Goal: Information Seeking & Learning: Learn about a topic

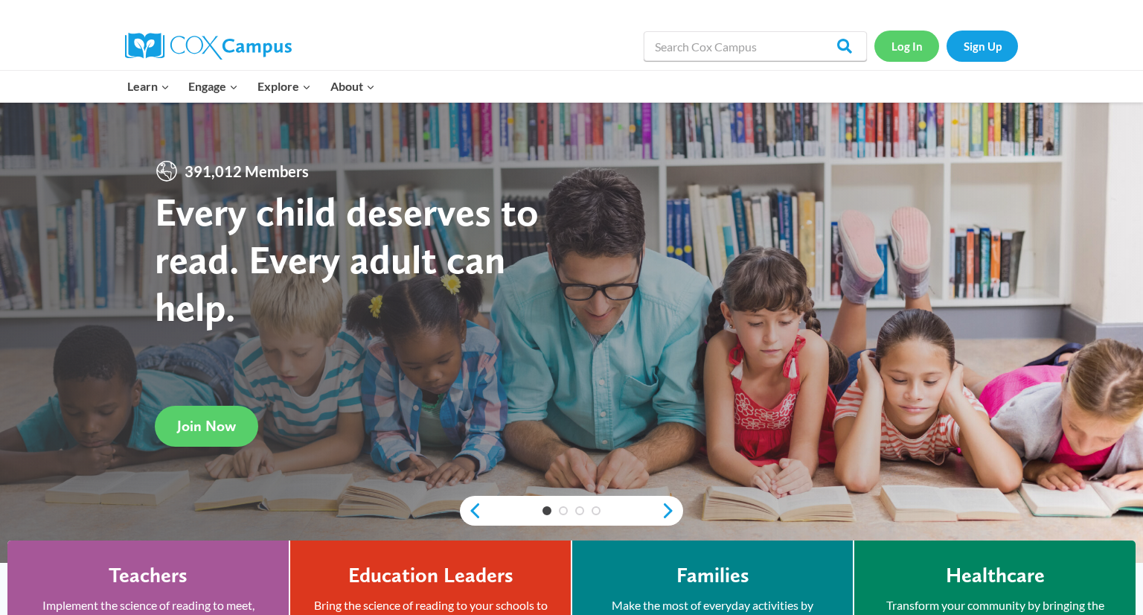
click at [911, 45] on link "Log In" at bounding box center [906, 46] width 65 height 31
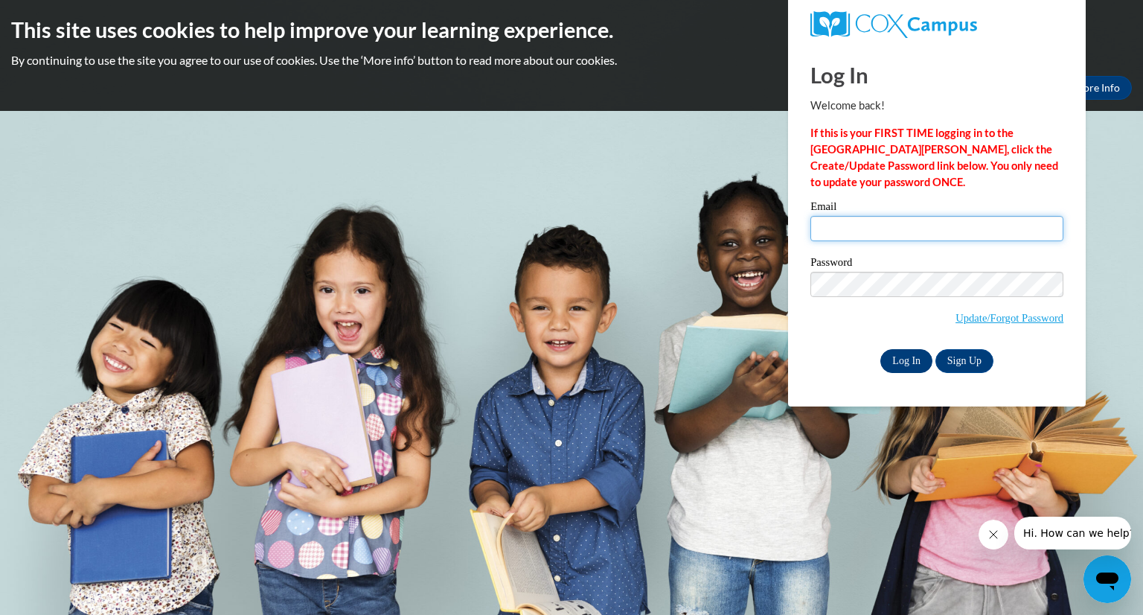
type input "rrana@grafton.k12.wi.us"
click at [908, 361] on input "Log In" at bounding box center [906, 361] width 52 height 24
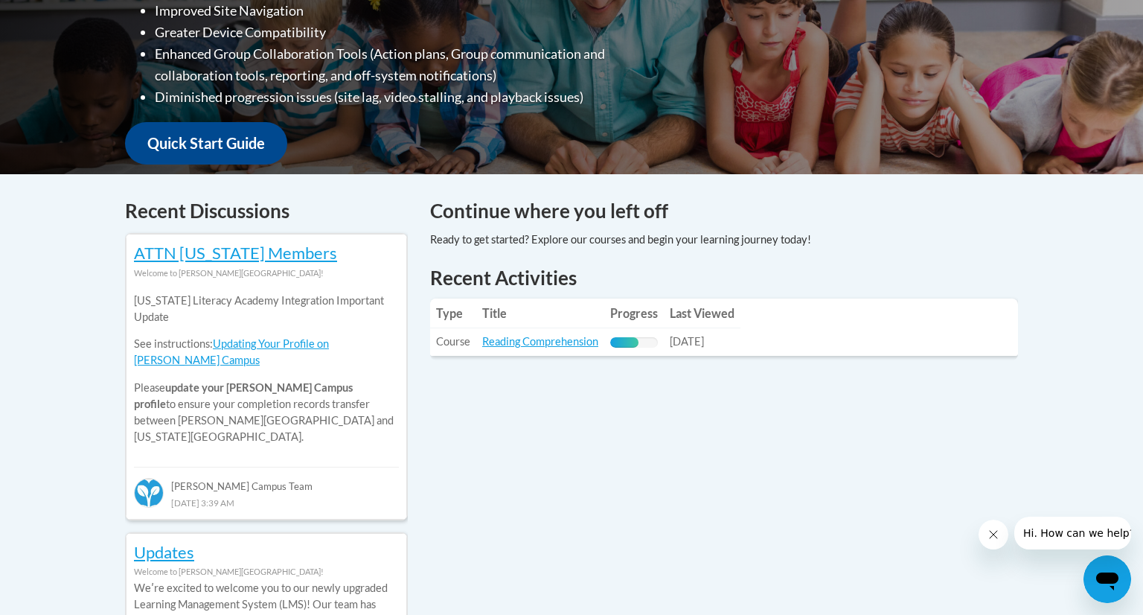
scroll to position [460, 0]
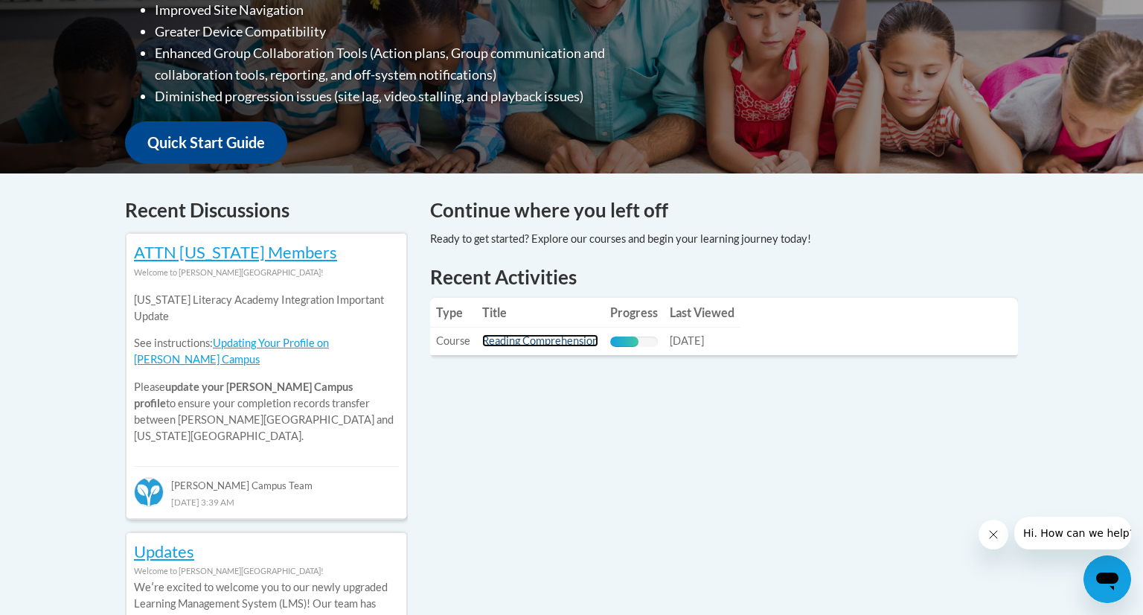
click at [531, 343] on link "Reading Comprehension" at bounding box center [540, 340] width 116 height 13
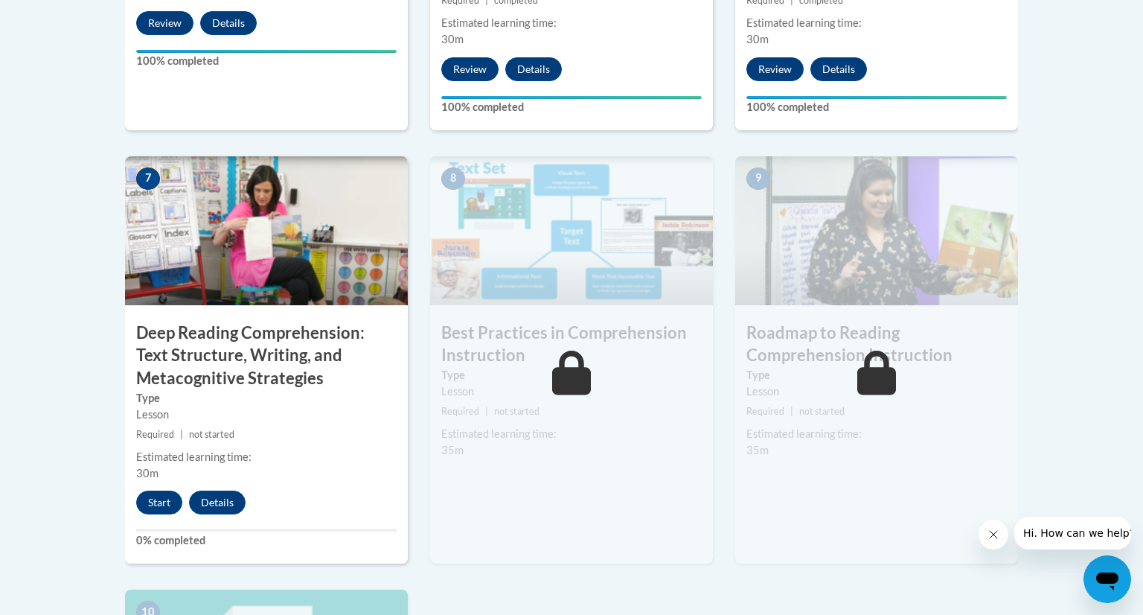
scroll to position [1181, 0]
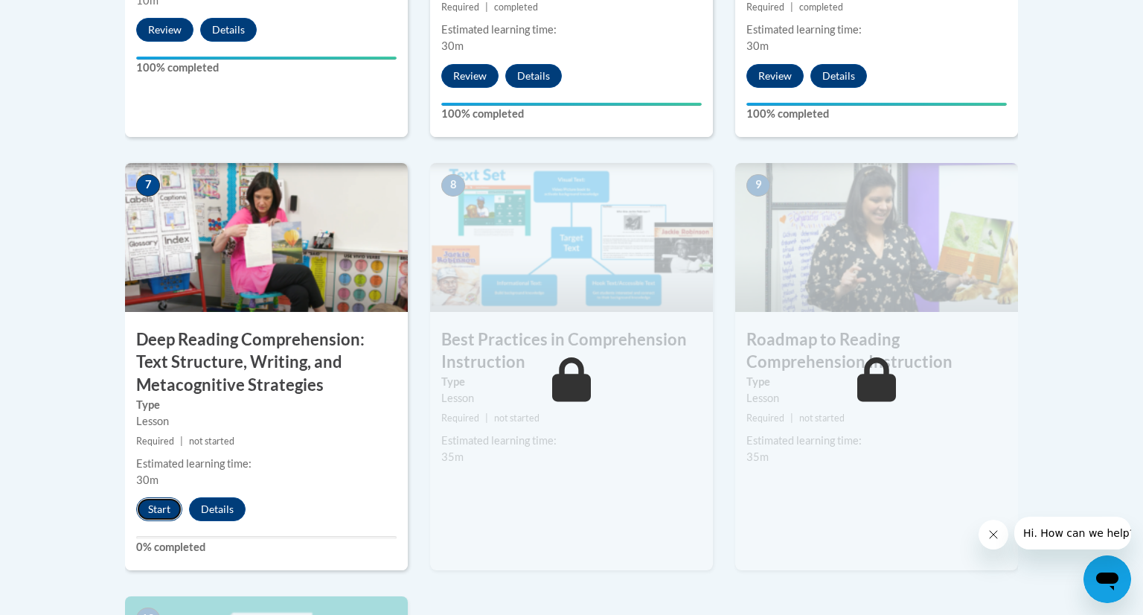
click at [164, 511] on button "Start" at bounding box center [159, 509] width 46 height 24
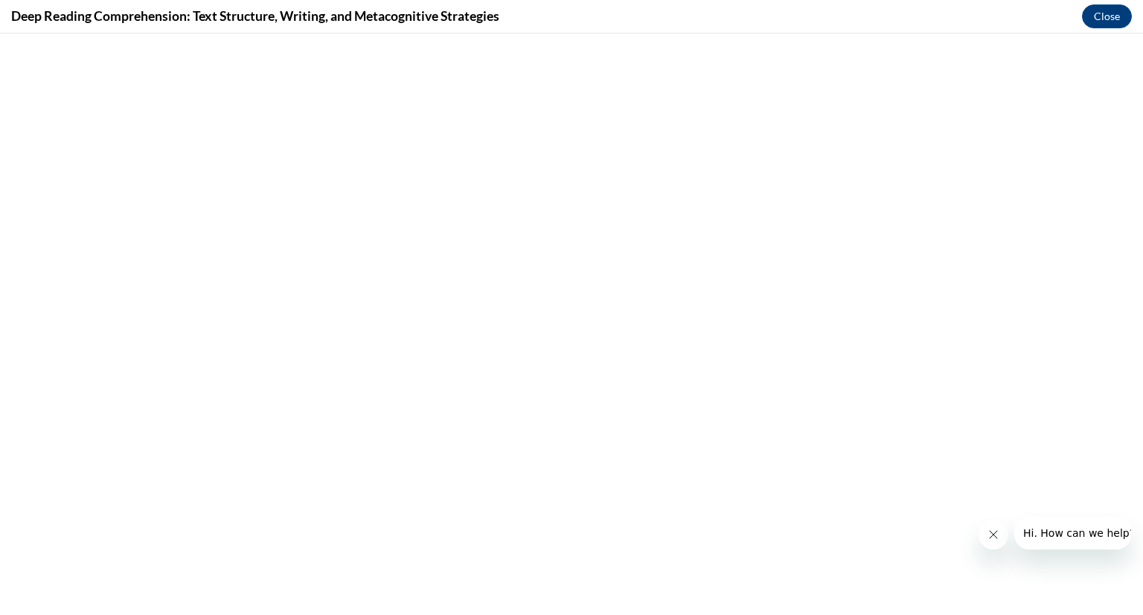
click at [999, 530] on icon "Close message from company" at bounding box center [993, 534] width 12 height 12
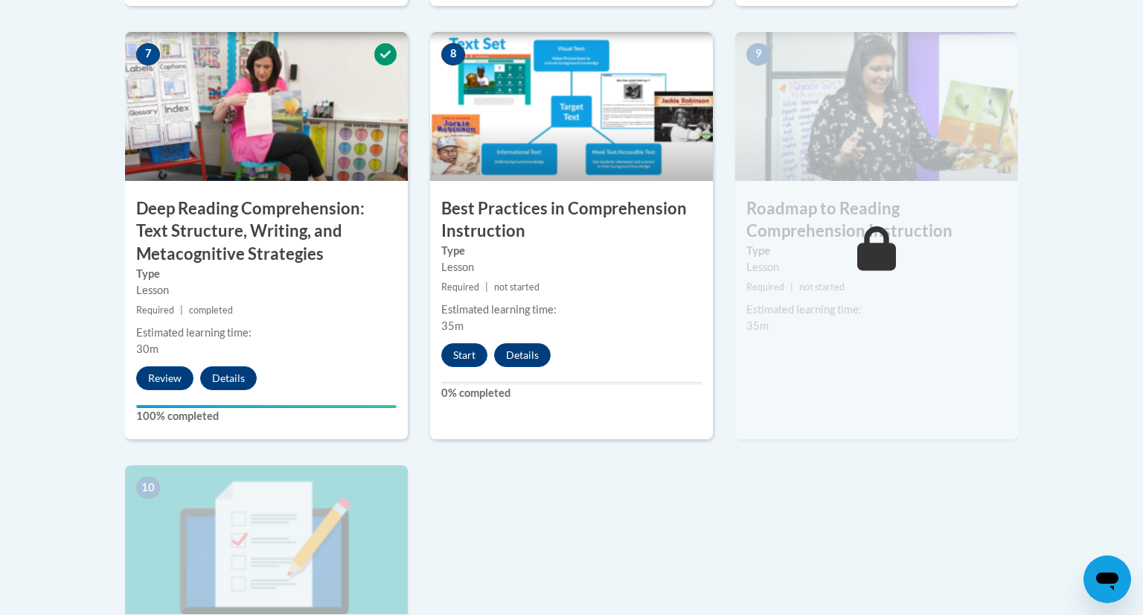
scroll to position [1310, 0]
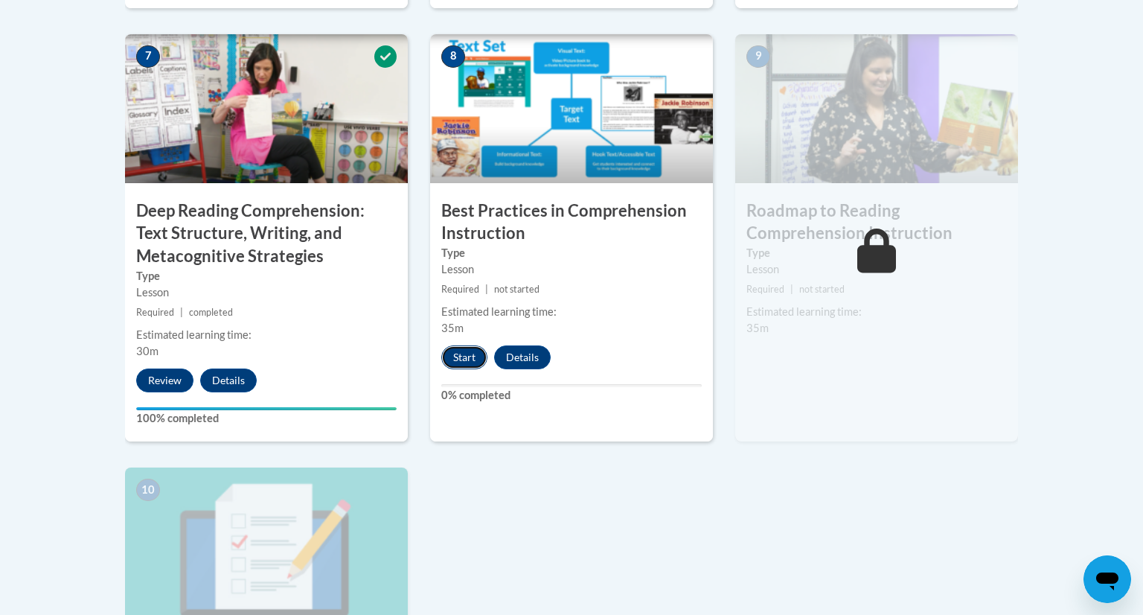
click at [460, 359] on button "Start" at bounding box center [464, 357] width 46 height 24
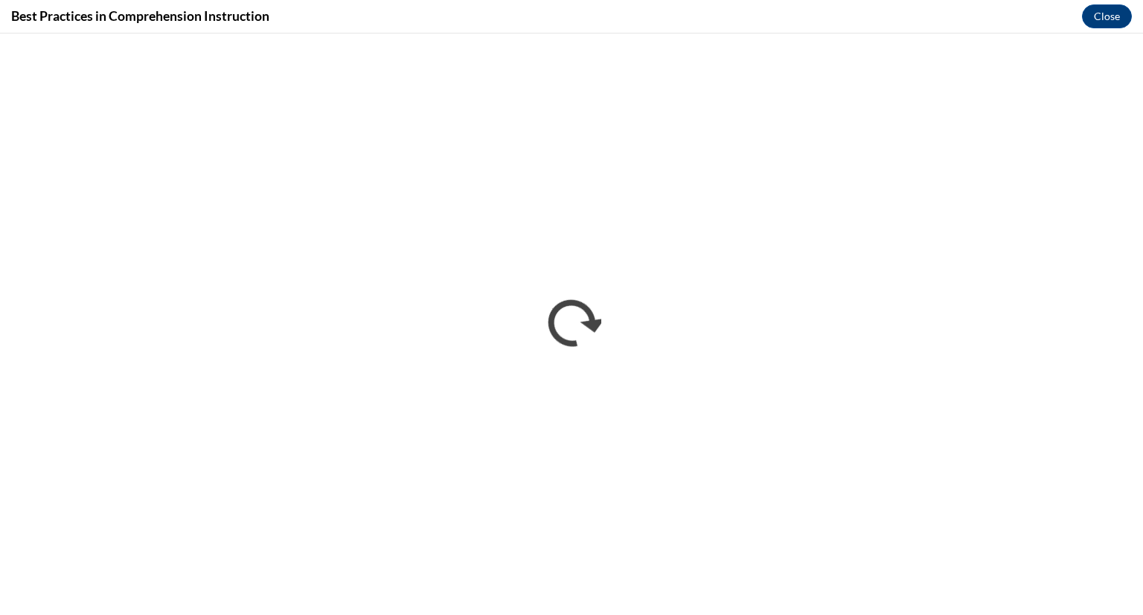
scroll to position [0, 0]
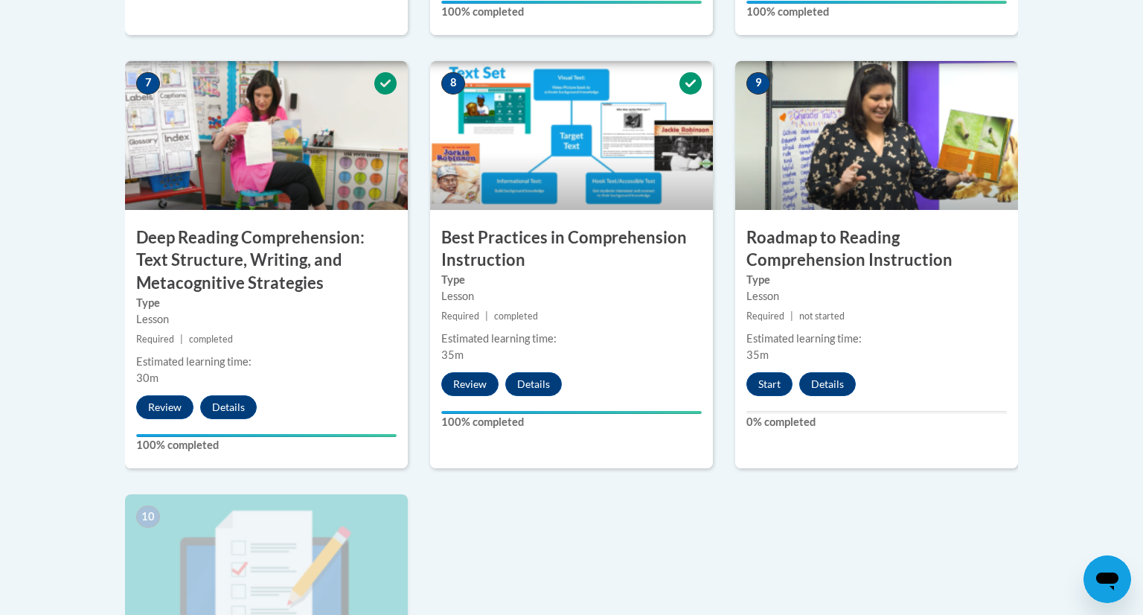
scroll to position [1291, 0]
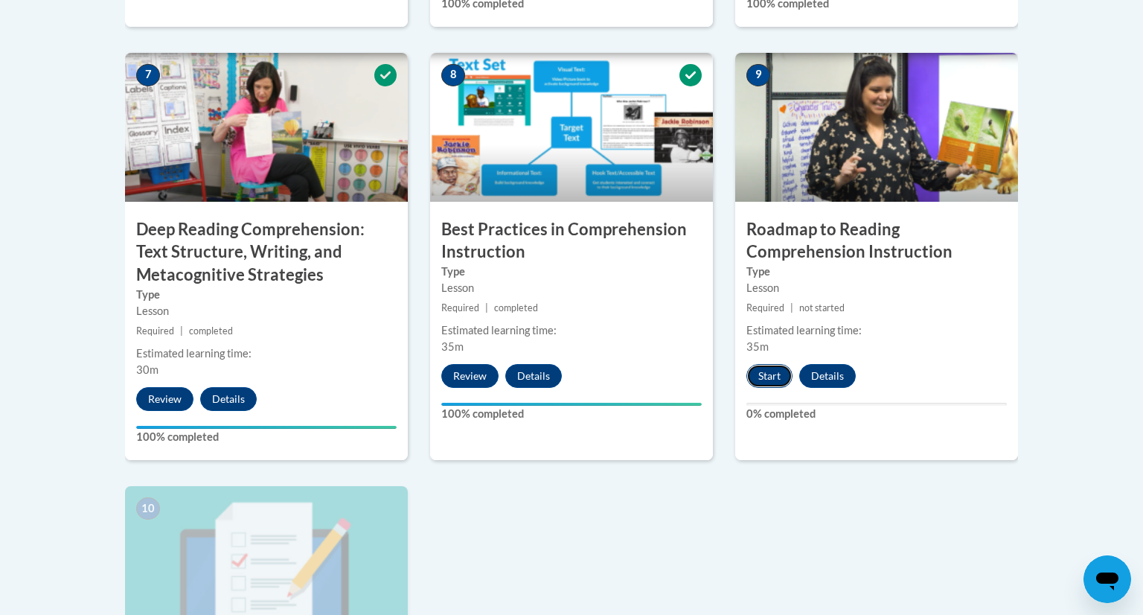
click at [773, 381] on button "Start" at bounding box center [769, 376] width 46 height 24
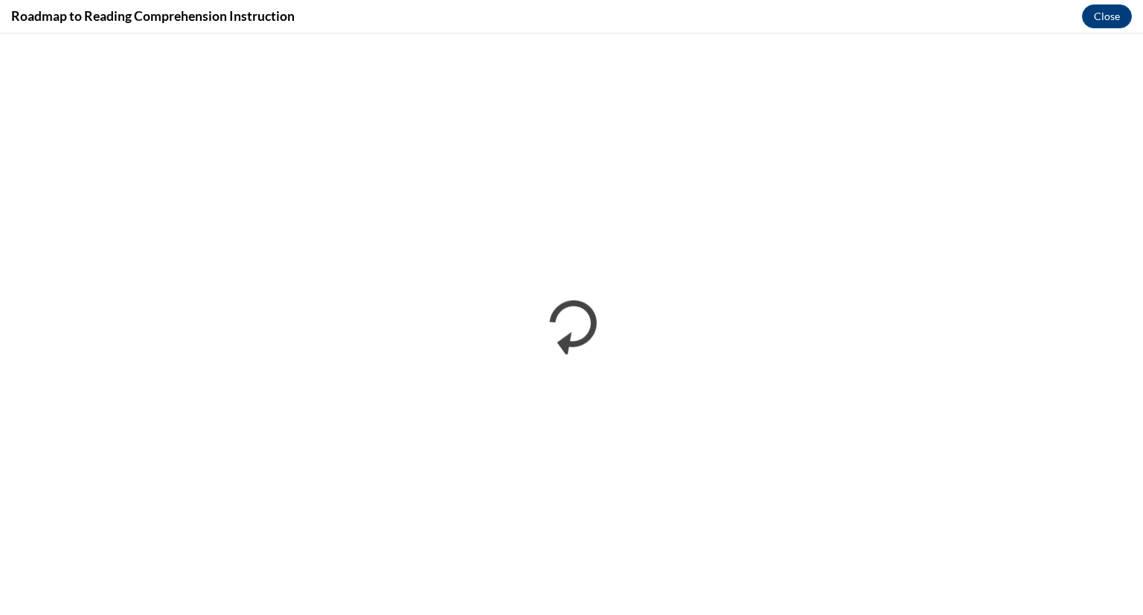
scroll to position [0, 0]
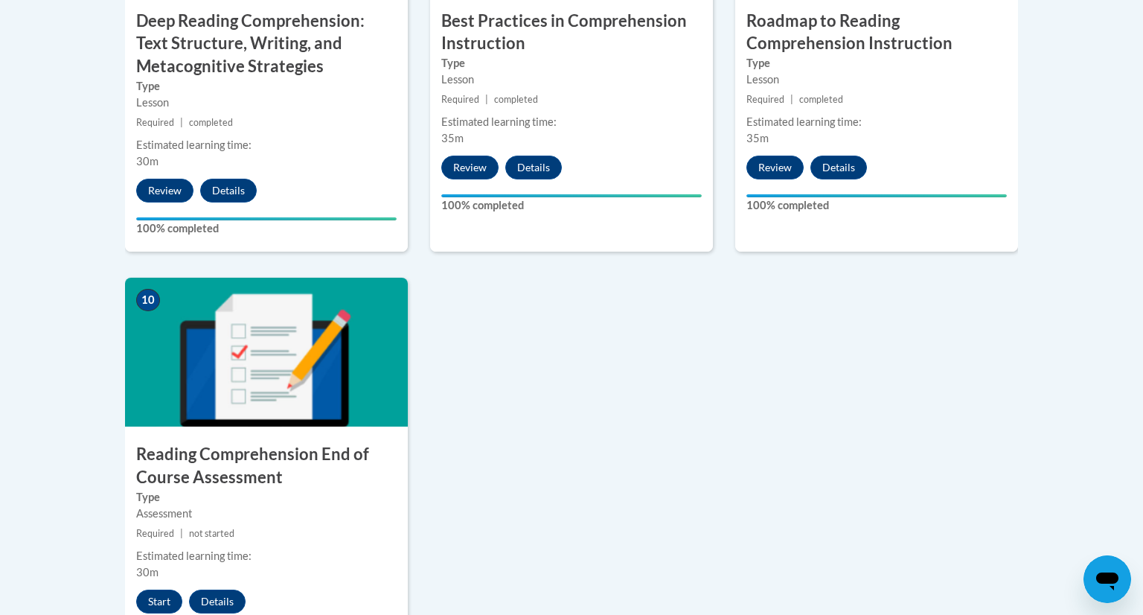
scroll to position [1500, 0]
click at [166, 598] on button "Start" at bounding box center [159, 601] width 46 height 24
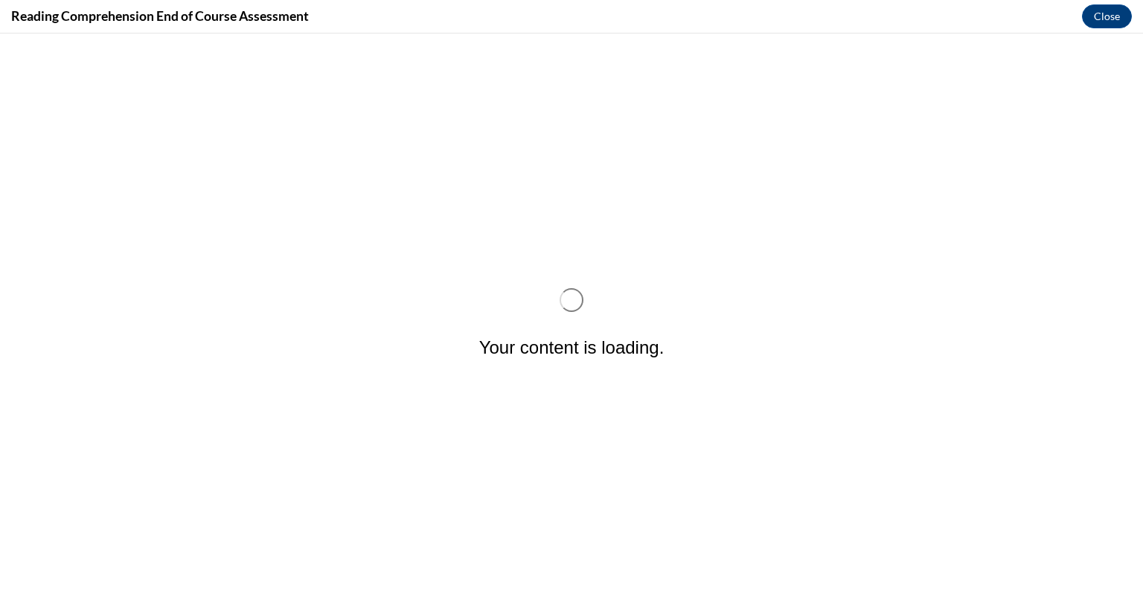
scroll to position [0, 0]
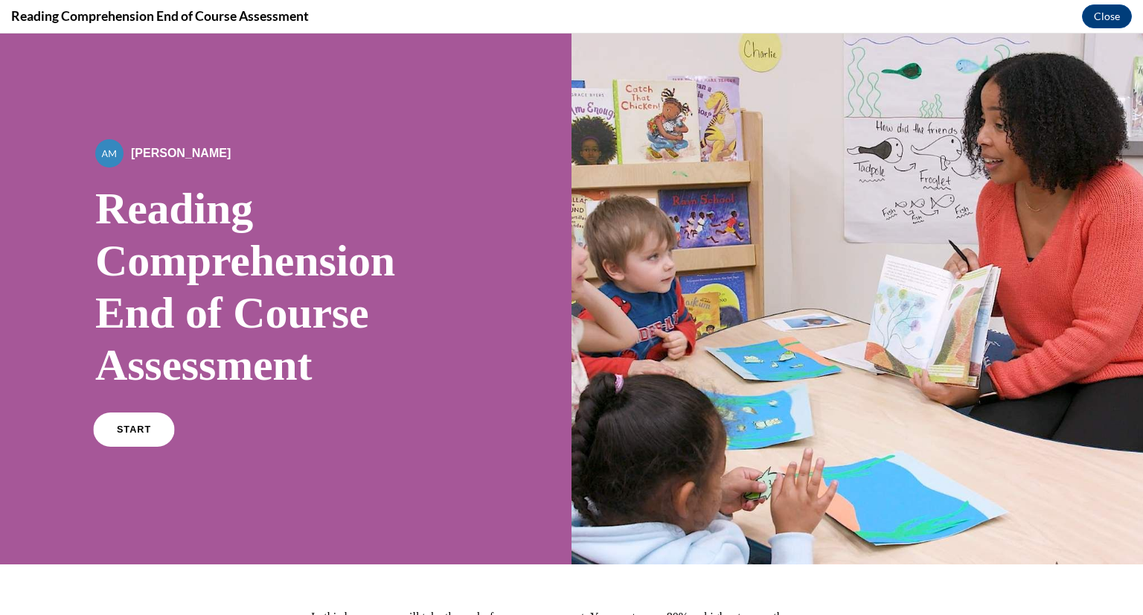
click at [135, 438] on link "START" at bounding box center [133, 429] width 81 height 34
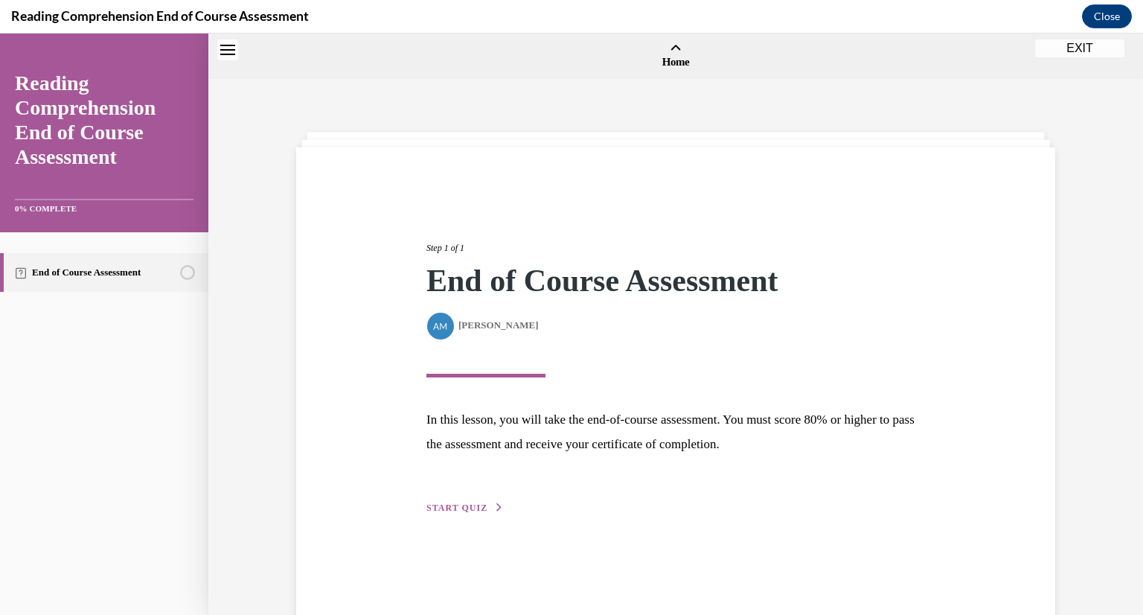
scroll to position [46, 0]
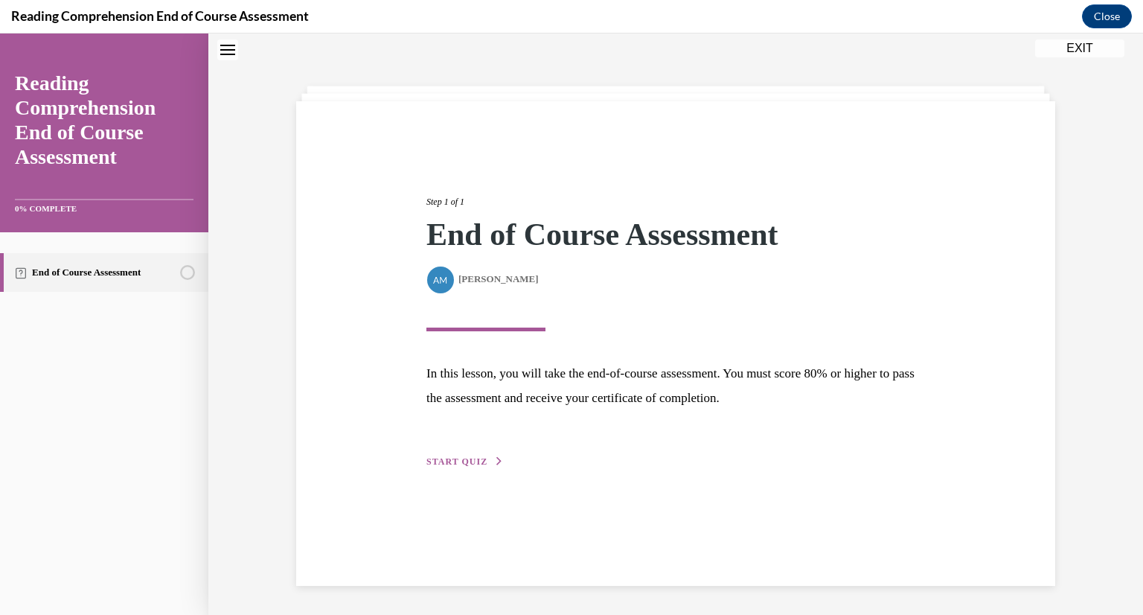
click at [490, 460] on button "START QUIZ" at bounding box center [464, 461] width 77 height 13
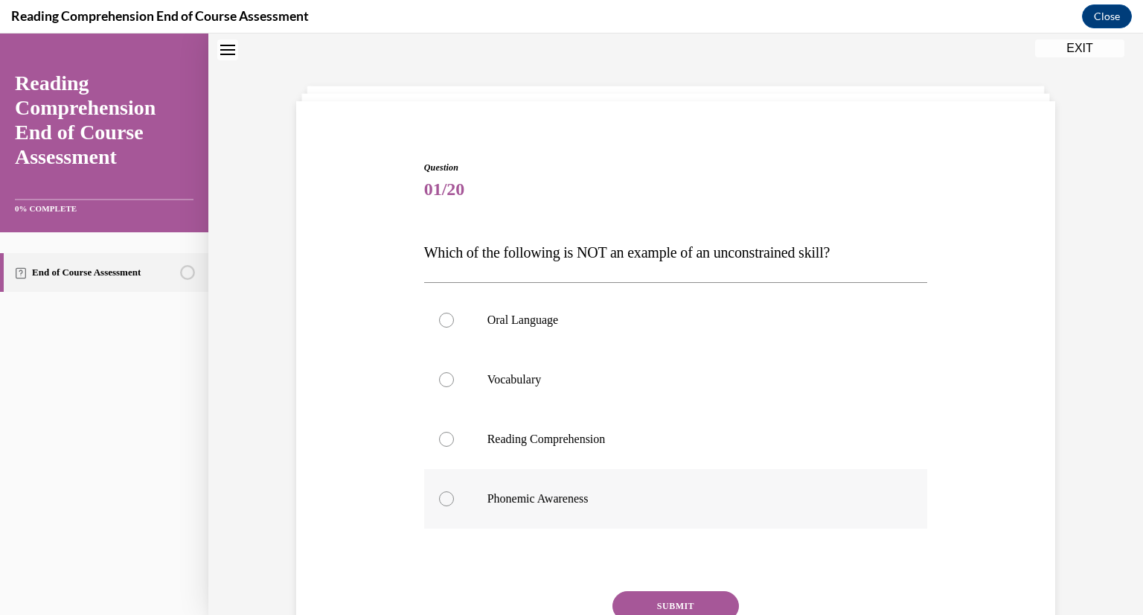
click at [627, 478] on label "Phonemic Awareness" at bounding box center [676, 499] width 504 height 60
click at [454, 491] on input "Phonemic Awareness" at bounding box center [446, 498] width 15 height 15
radio input "true"
click at [670, 591] on button "SUBMIT" at bounding box center [675, 606] width 126 height 30
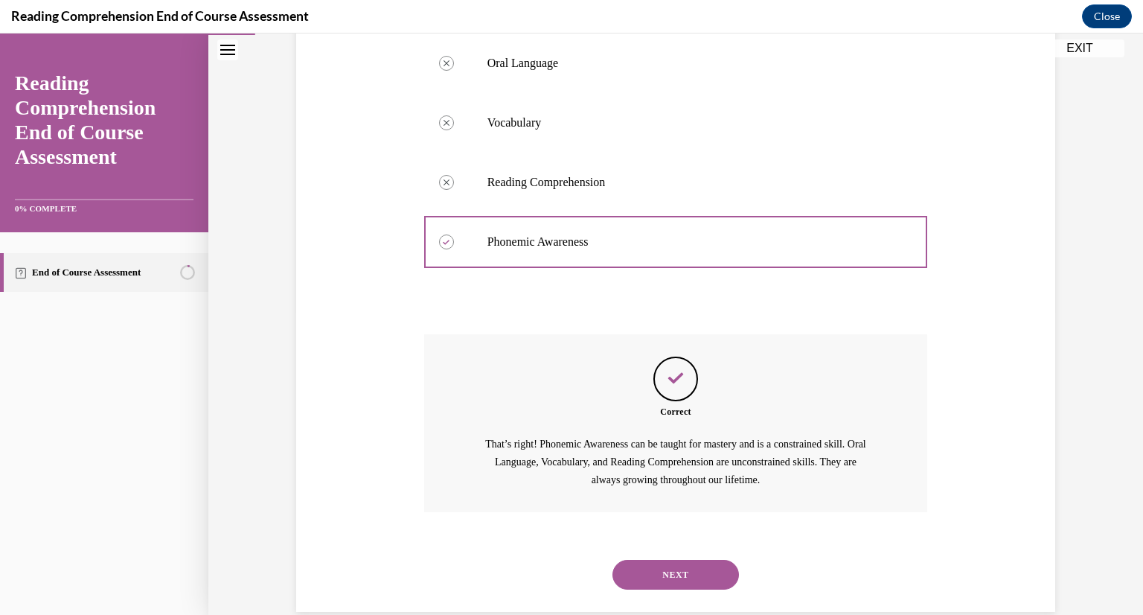
scroll to position [302, 0]
click at [693, 565] on button "NEXT" at bounding box center [675, 575] width 126 height 30
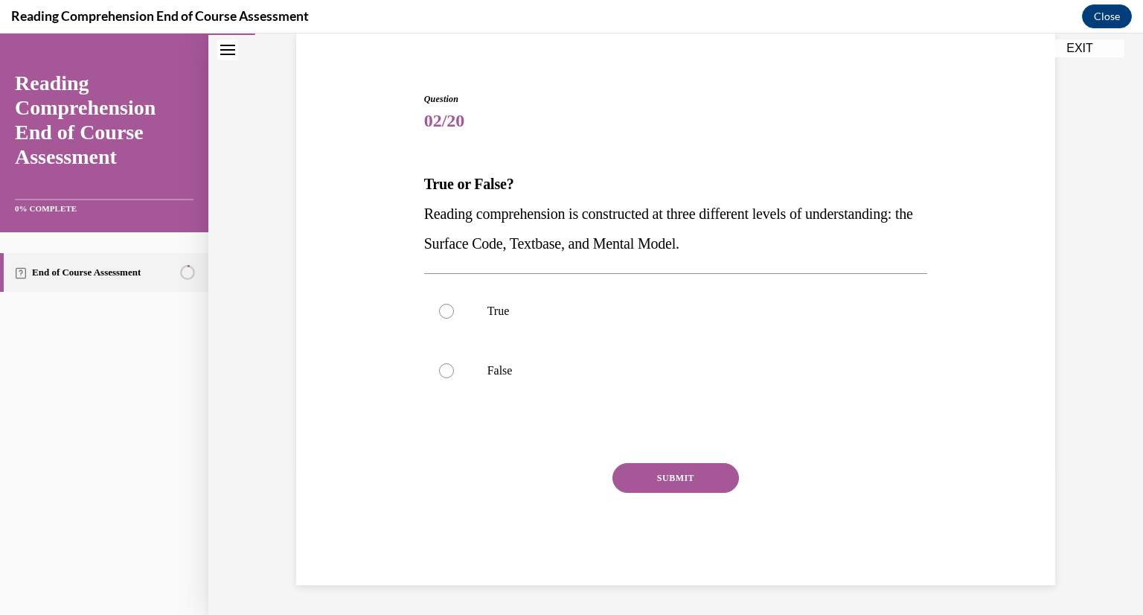
scroll to position [115, 0]
click at [477, 383] on label "False" at bounding box center [676, 371] width 504 height 60
click at [454, 378] on input "False" at bounding box center [446, 370] width 15 height 15
radio input "true"
click at [644, 473] on button "SUBMIT" at bounding box center [675, 478] width 126 height 30
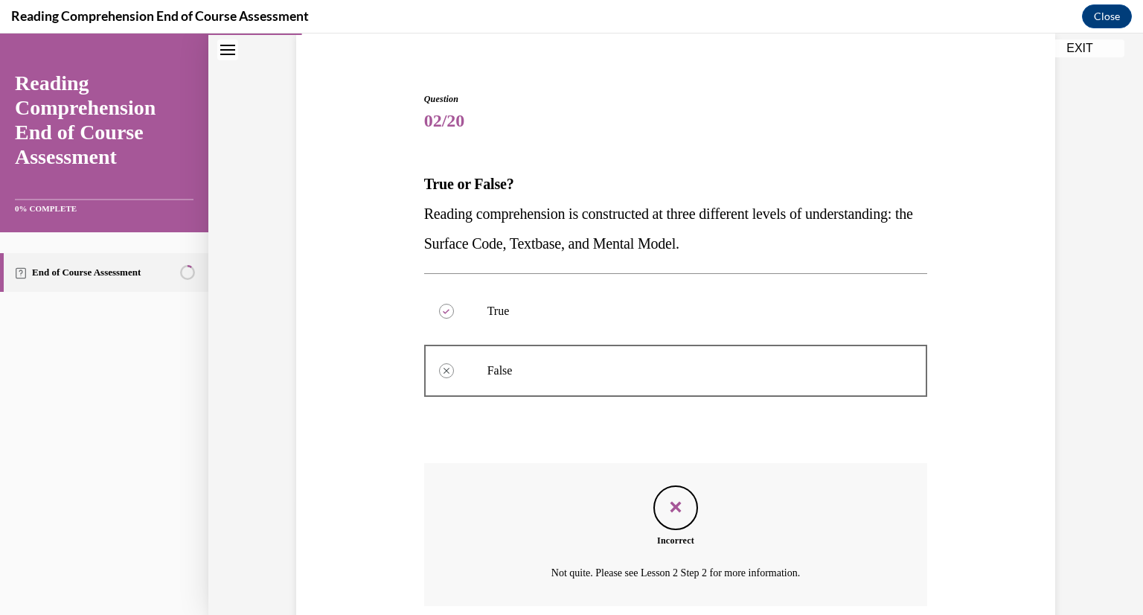
scroll to position [235, 0]
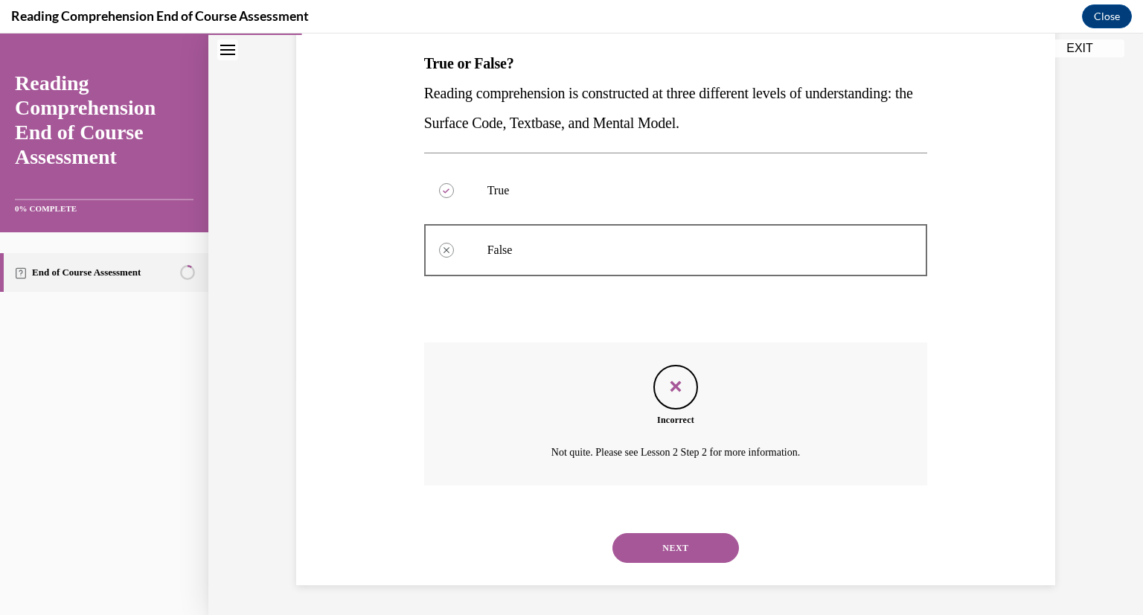
click at [679, 544] on button "NEXT" at bounding box center [675, 548] width 126 height 30
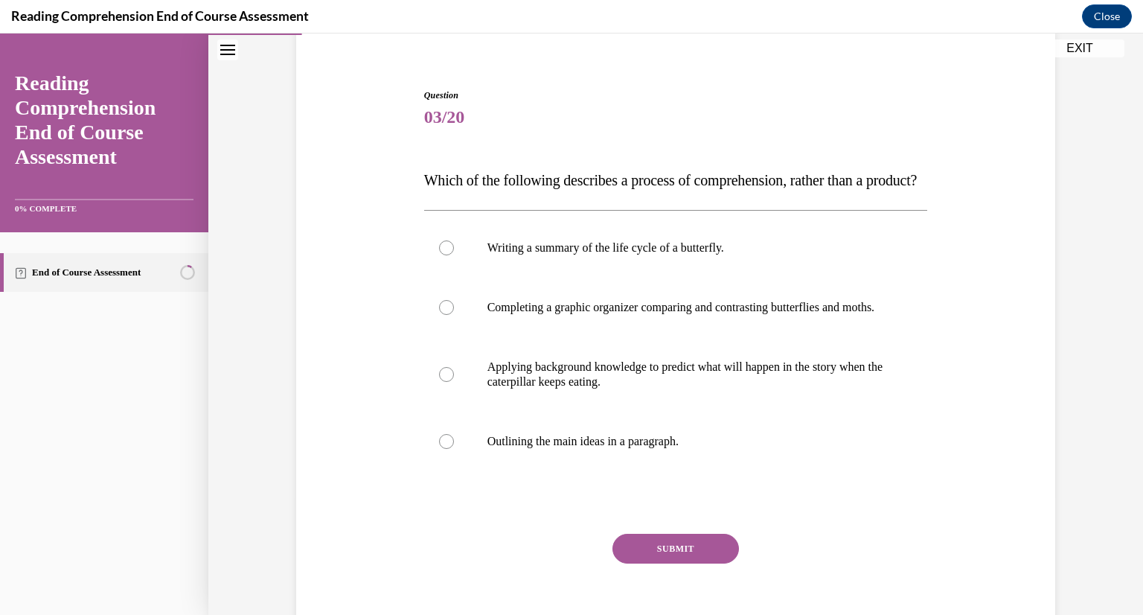
scroll to position [136, 0]
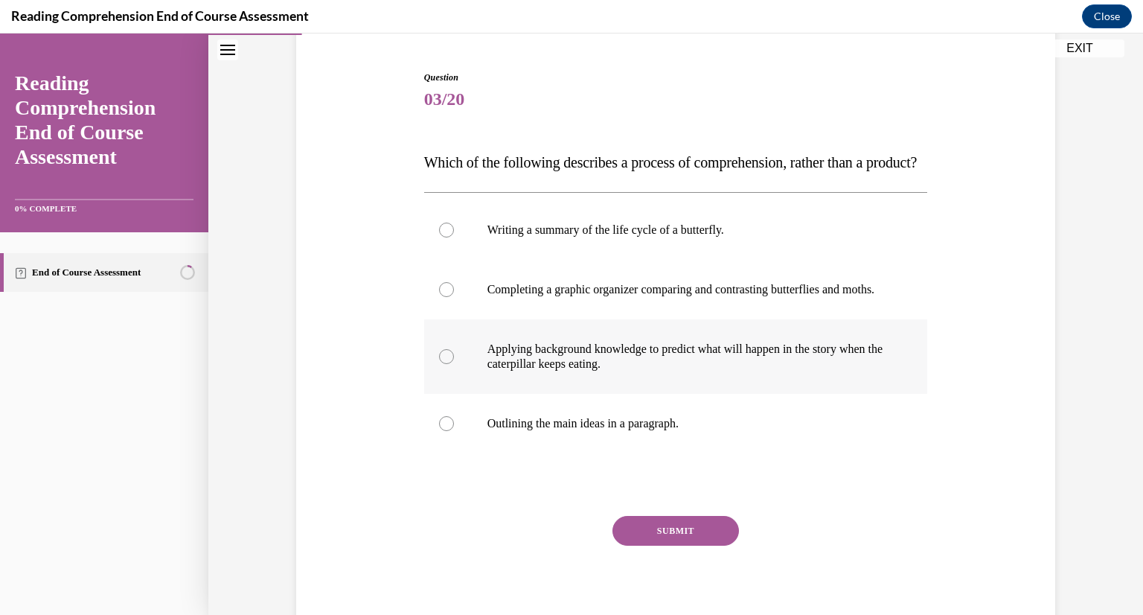
click at [694, 371] on p "Applying background knowledge to predict what will happen in the story when the…" at bounding box center [688, 357] width 403 height 30
click at [454, 364] on input "Applying background knowledge to predict what will happen in the story when the…" at bounding box center [446, 356] width 15 height 15
radio input "true"
click at [683, 545] on button "SUBMIT" at bounding box center [675, 531] width 126 height 30
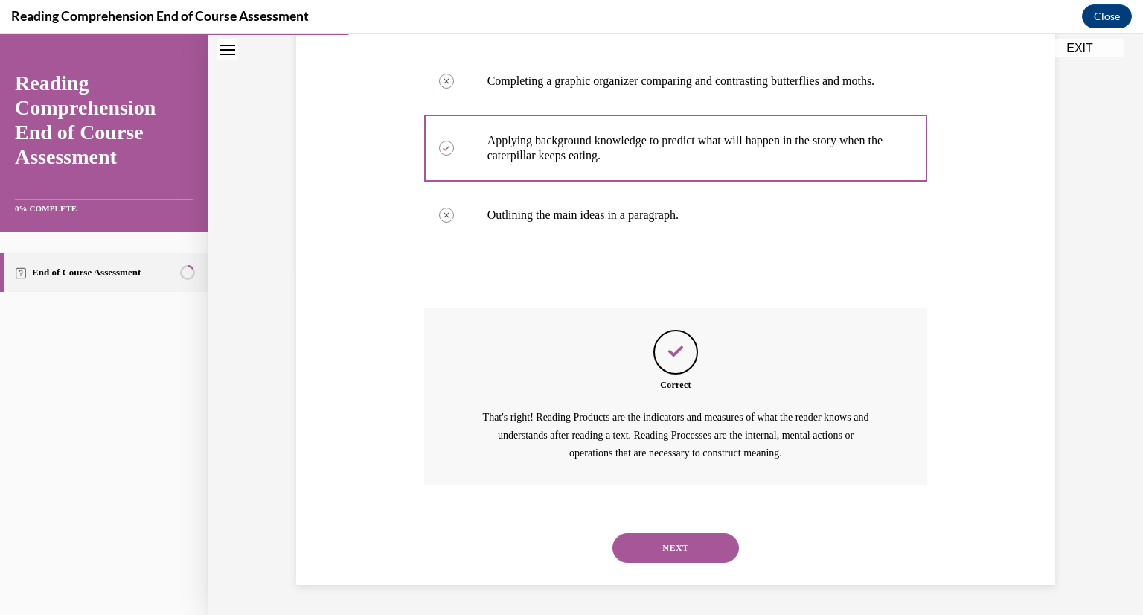
scroll to position [389, 0]
click at [680, 550] on button "NEXT" at bounding box center [675, 548] width 126 height 30
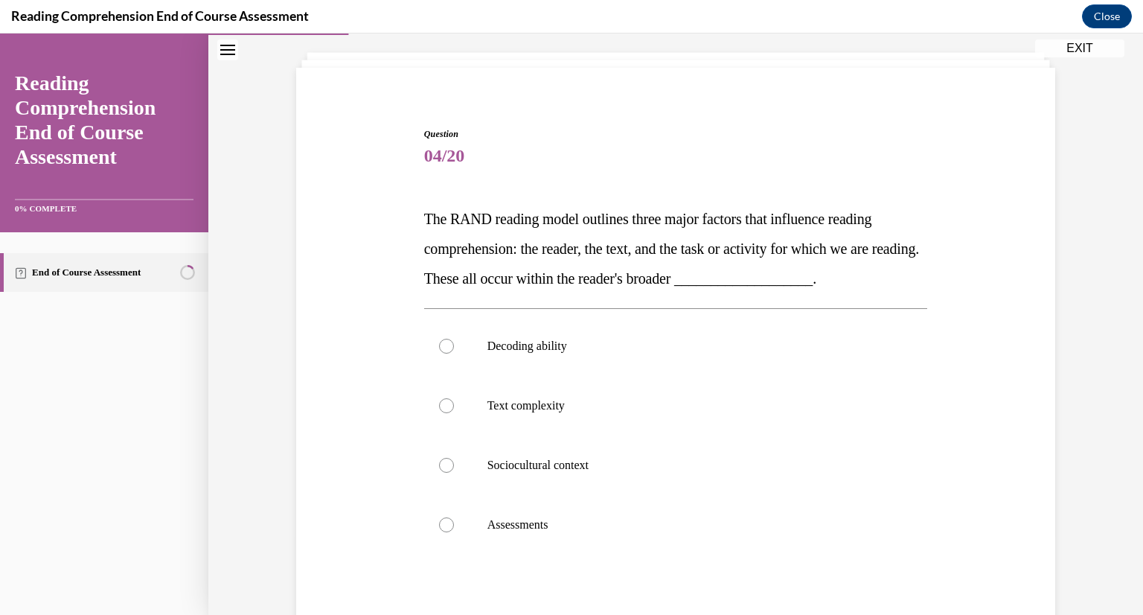
scroll to position [80, 0]
click at [606, 457] on p "Sociocultural context" at bounding box center [688, 464] width 403 height 15
click at [454, 457] on input "Sociocultural context" at bounding box center [446, 464] width 15 height 15
radio input "true"
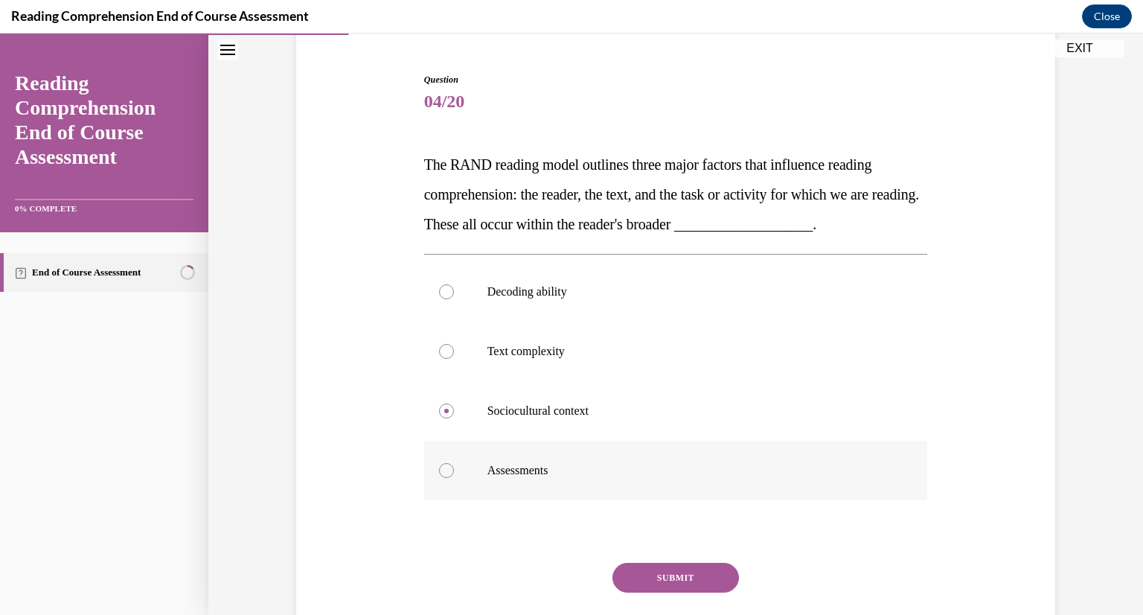
scroll to position [234, 0]
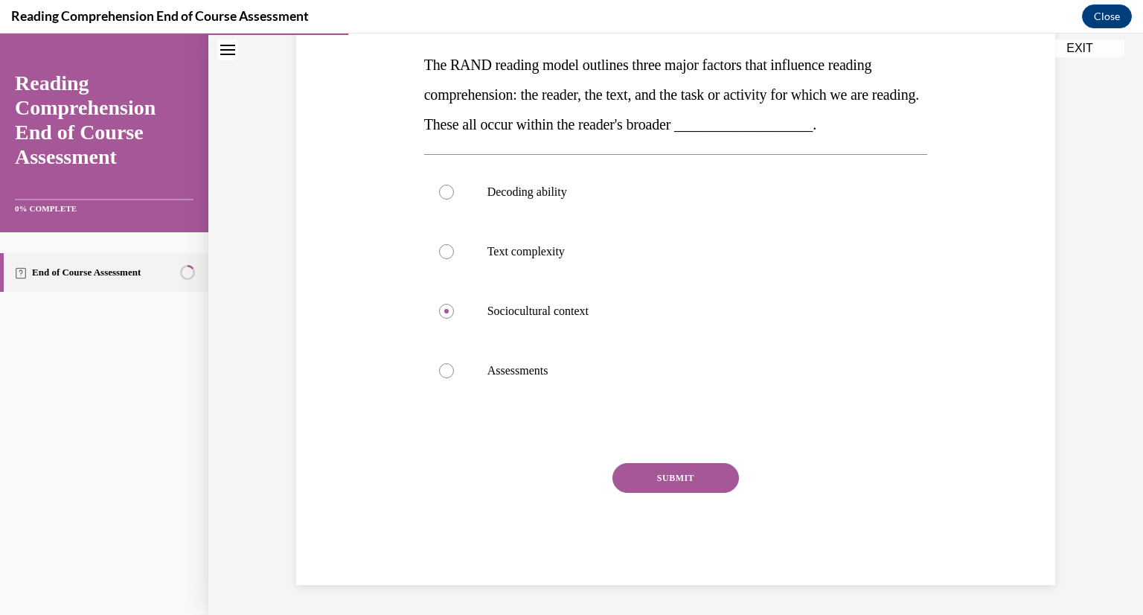
click at [664, 481] on button "SUBMIT" at bounding box center [675, 478] width 126 height 30
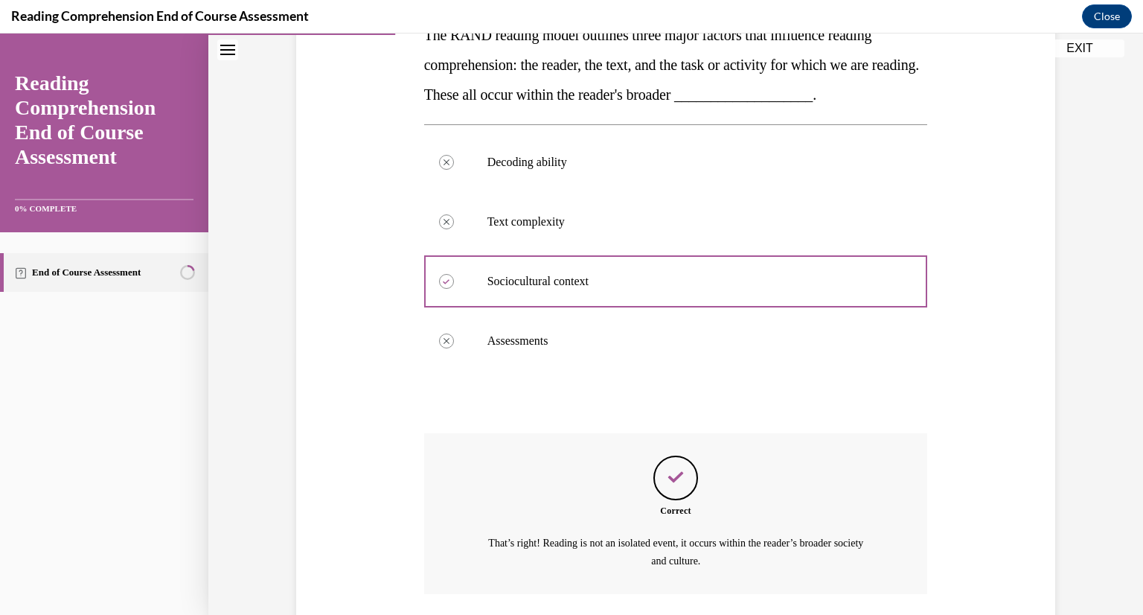
scroll to position [372, 0]
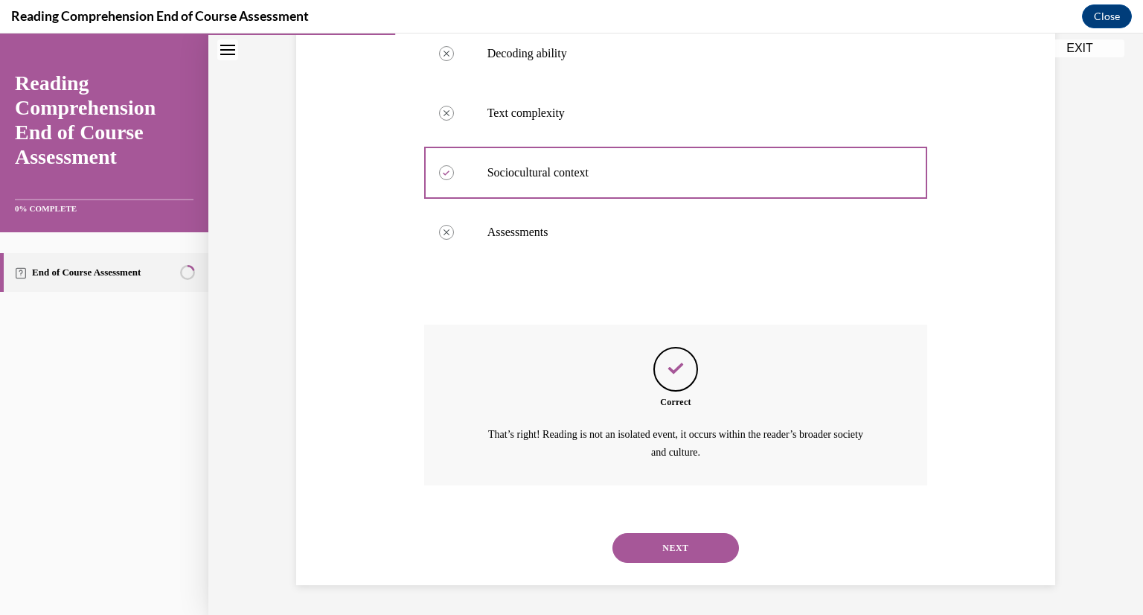
click at [670, 551] on button "NEXT" at bounding box center [675, 548] width 126 height 30
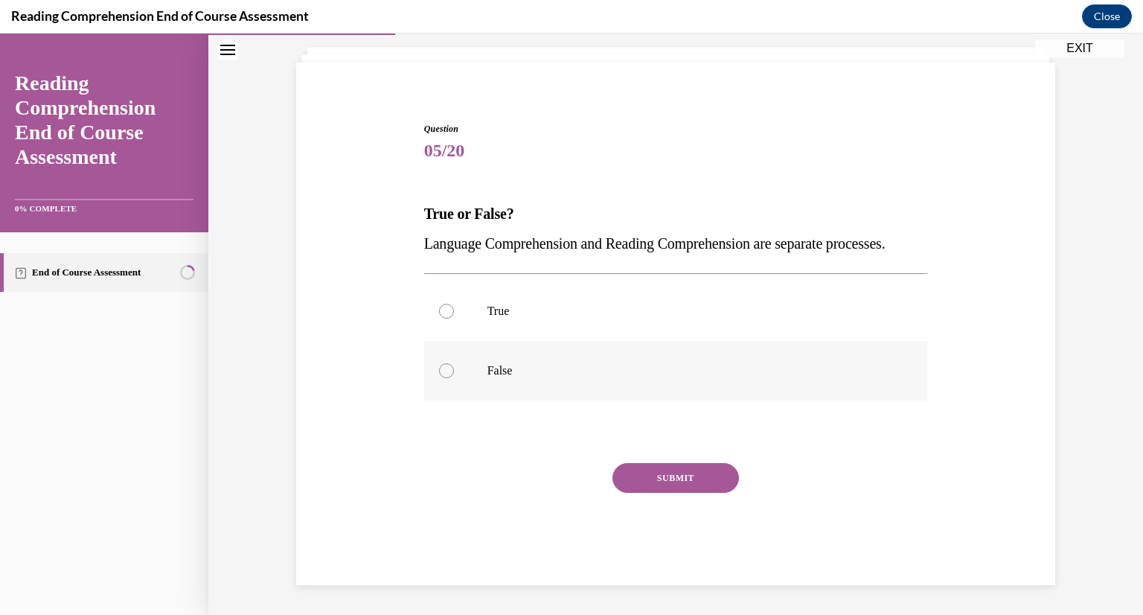
click at [446, 382] on label "False" at bounding box center [676, 371] width 504 height 60
click at [446, 378] on input "False" at bounding box center [446, 370] width 15 height 15
radio input "true"
click at [723, 485] on button "SUBMIT" at bounding box center [675, 478] width 126 height 30
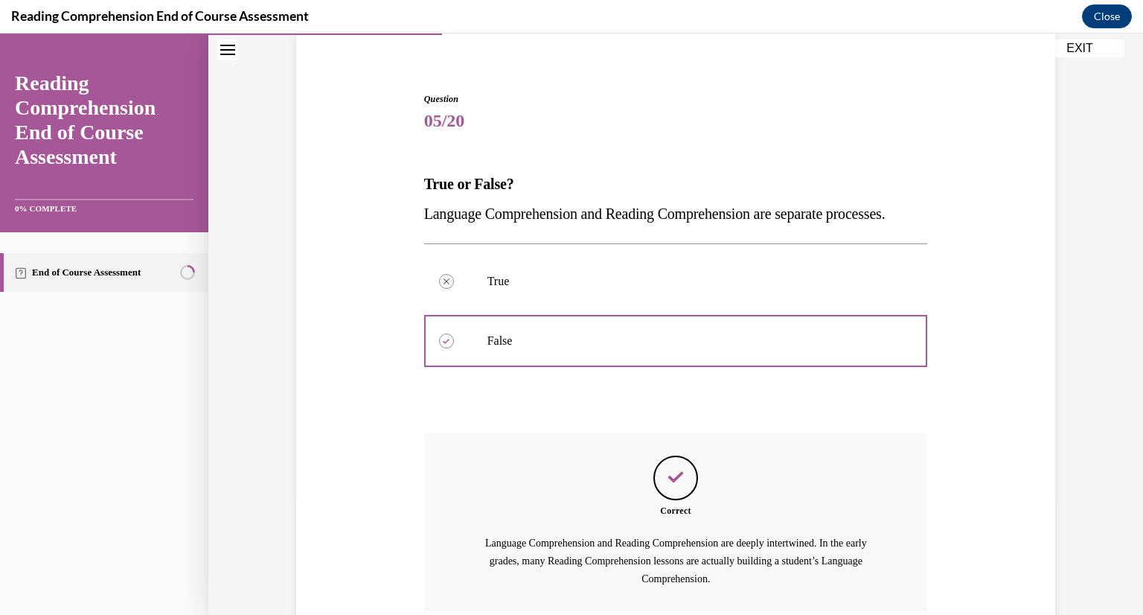
scroll to position [270, 0]
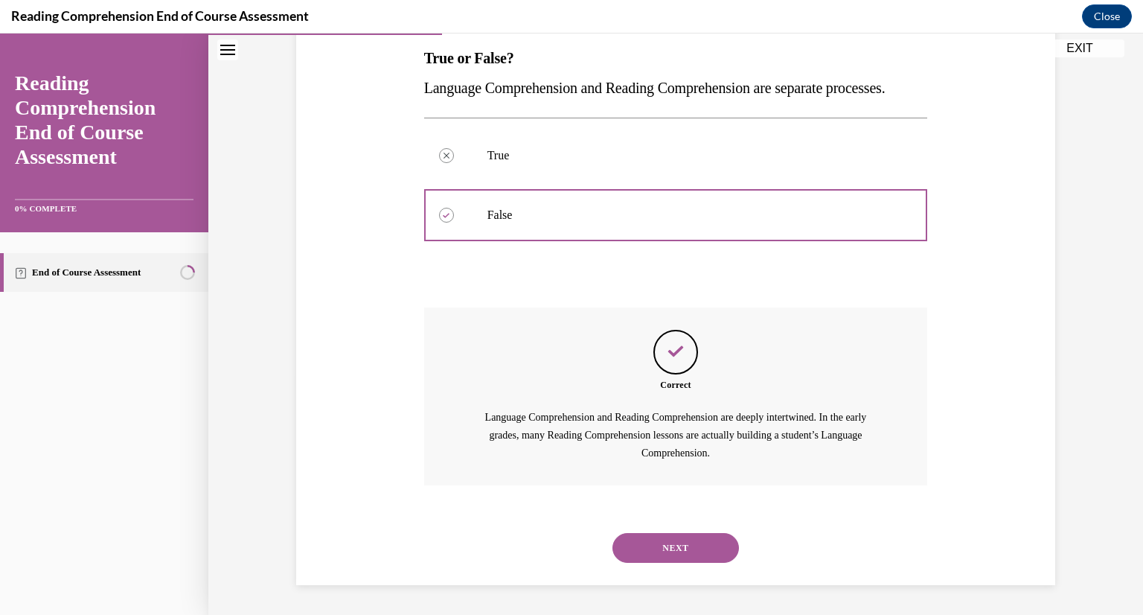
click at [706, 548] on button "NEXT" at bounding box center [675, 548] width 126 height 30
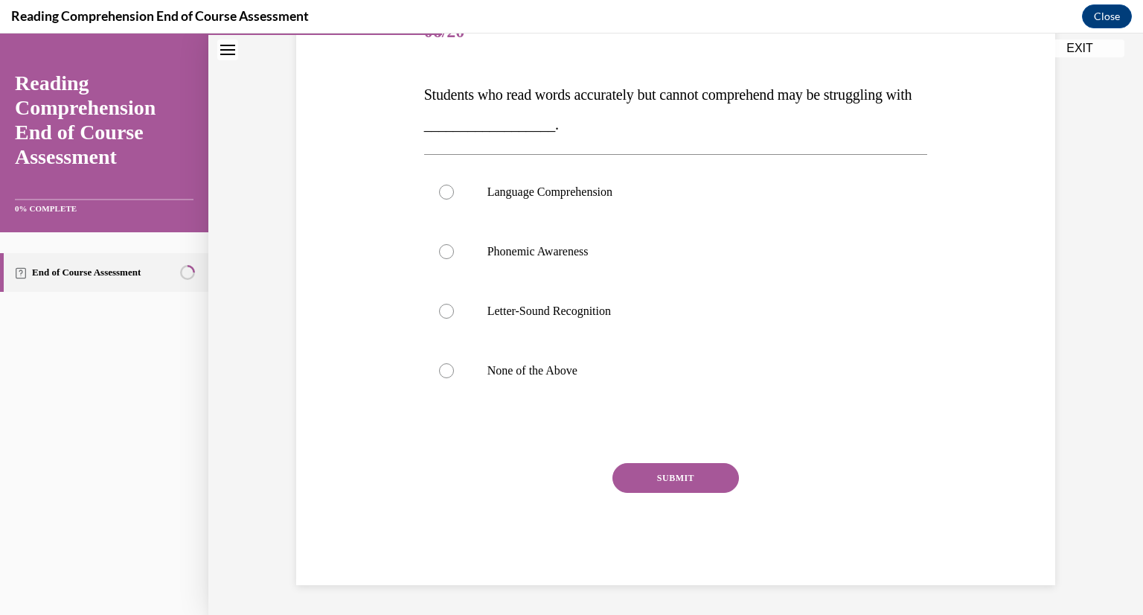
scroll to position [166, 0]
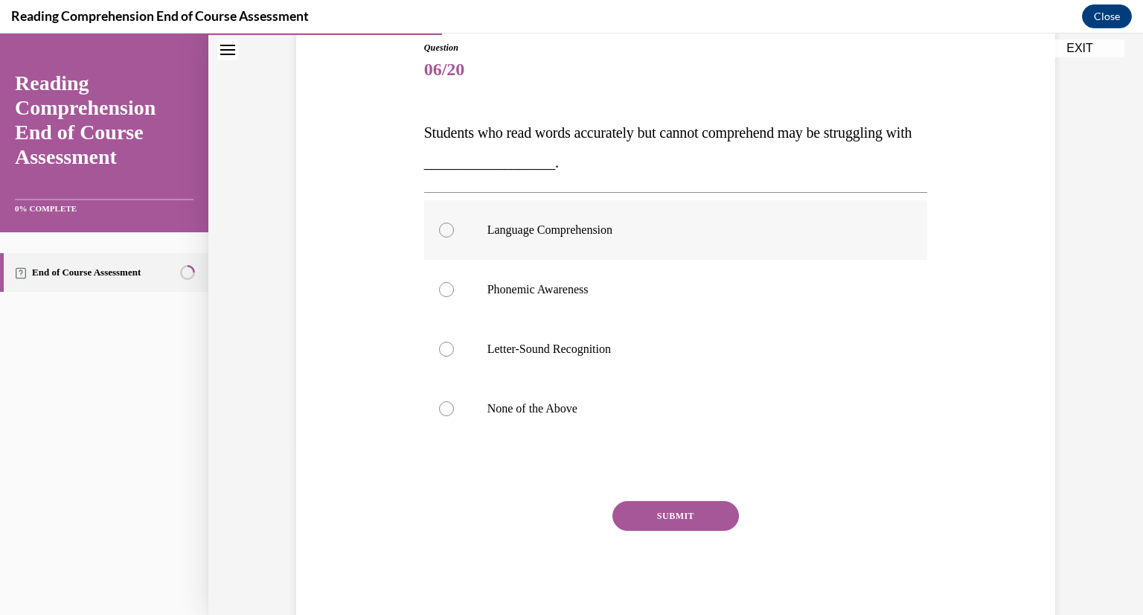
click at [598, 209] on label "Language Comprehension" at bounding box center [676, 230] width 504 height 60
click at [454, 222] on input "Language Comprehension" at bounding box center [446, 229] width 15 height 15
radio input "true"
click at [666, 518] on button "SUBMIT" at bounding box center [675, 516] width 126 height 30
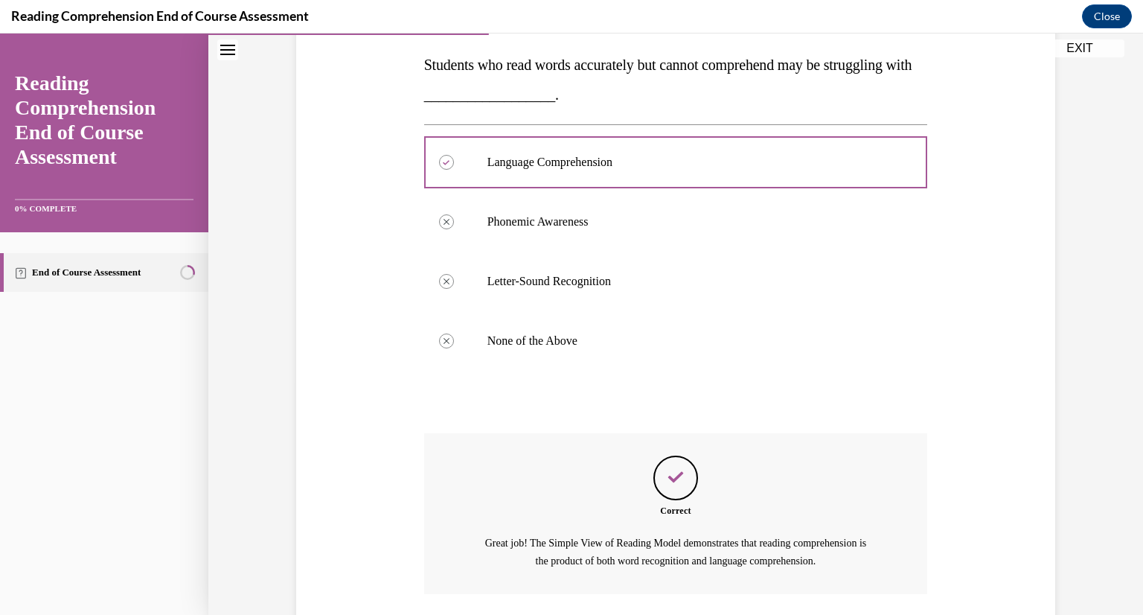
scroll to position [342, 0]
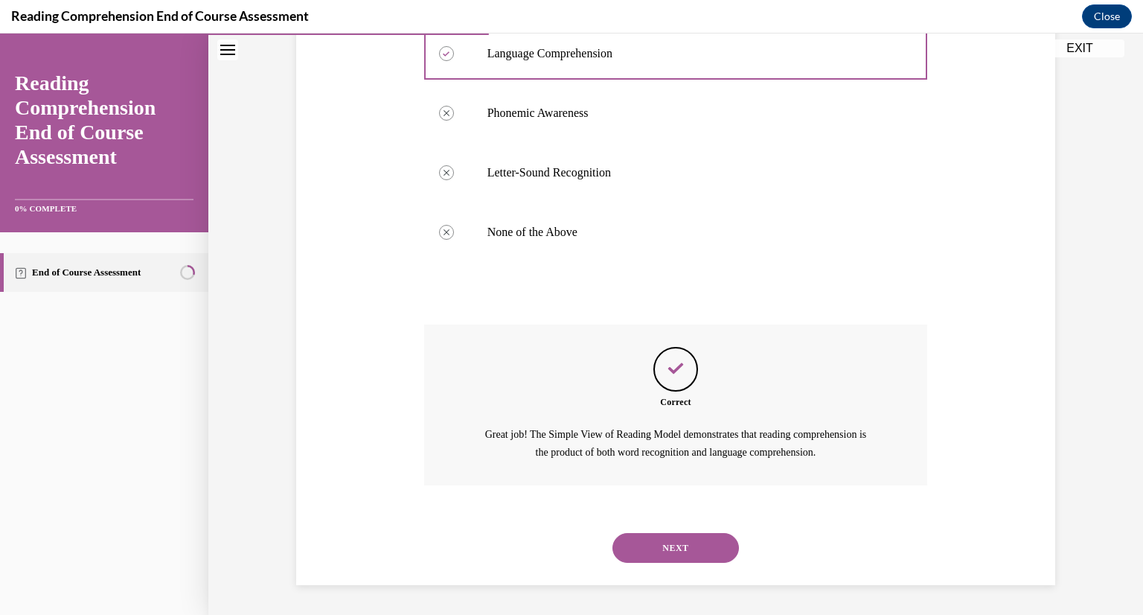
click at [669, 546] on button "NEXT" at bounding box center [675, 548] width 126 height 30
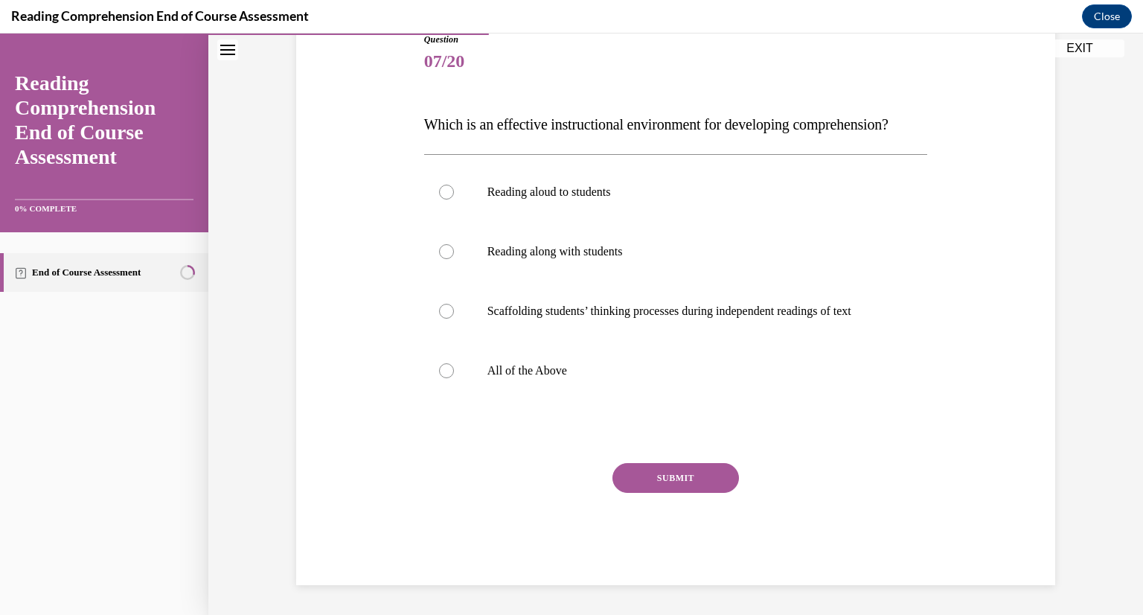
scroll to position [166, 0]
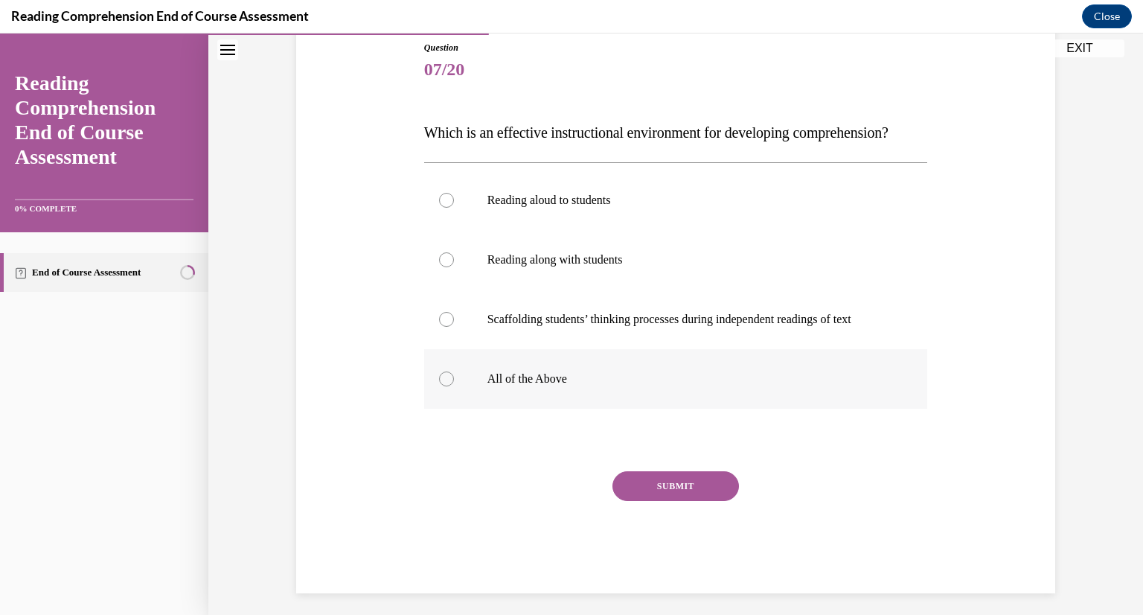
click at [536, 386] on p "All of the Above" at bounding box center [688, 378] width 403 height 15
click at [454, 386] on input "All of the Above" at bounding box center [446, 378] width 15 height 15
radio input "true"
click at [688, 501] on button "SUBMIT" at bounding box center [675, 486] width 126 height 30
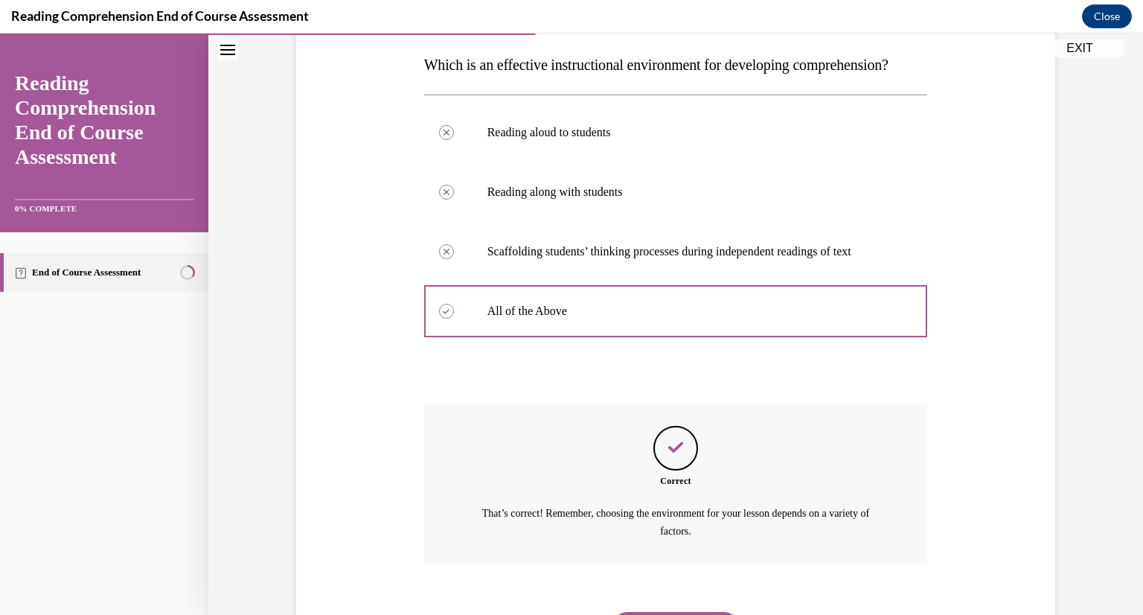
scroll to position [342, 0]
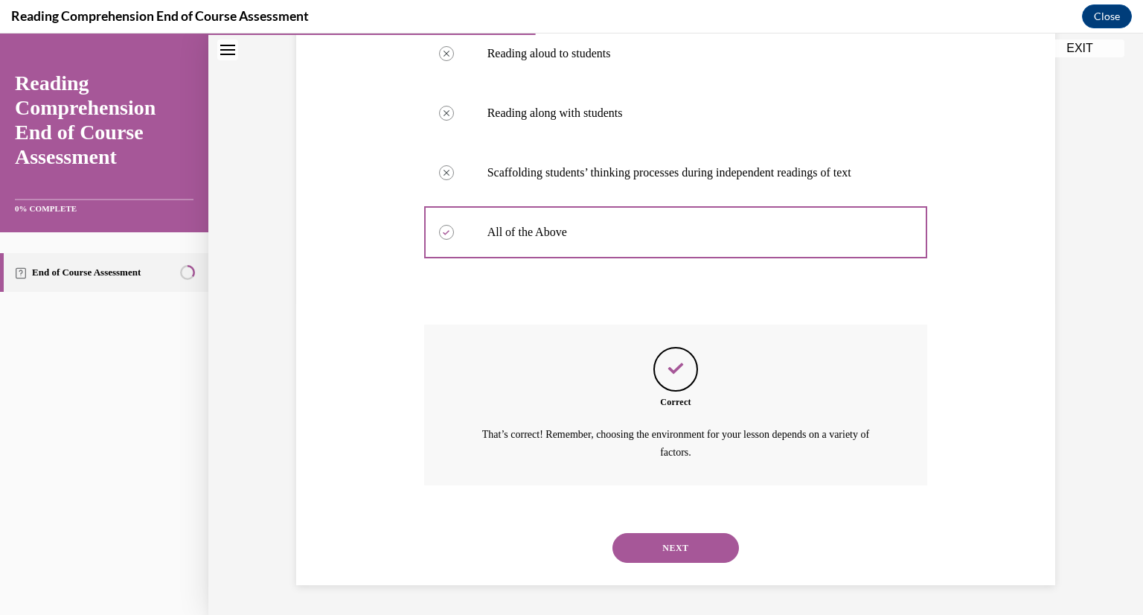
click at [668, 549] on button "NEXT" at bounding box center [675, 548] width 126 height 30
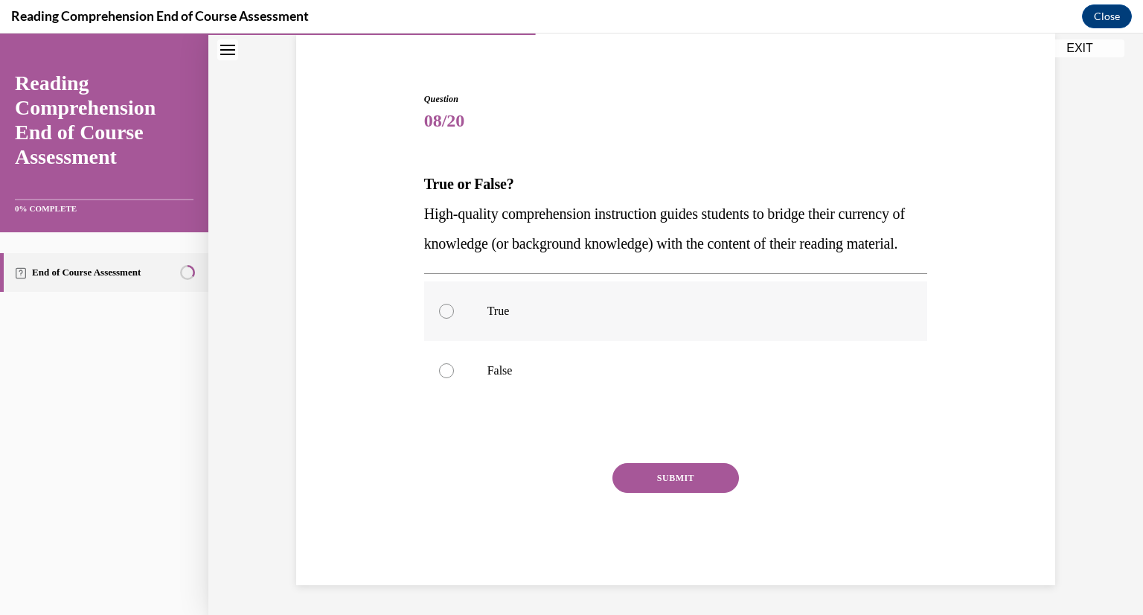
click at [513, 316] on p "True" at bounding box center [688, 311] width 403 height 15
click at [454, 316] on input "True" at bounding box center [446, 311] width 15 height 15
radio input "true"
click at [640, 477] on button "SUBMIT" at bounding box center [675, 478] width 126 height 30
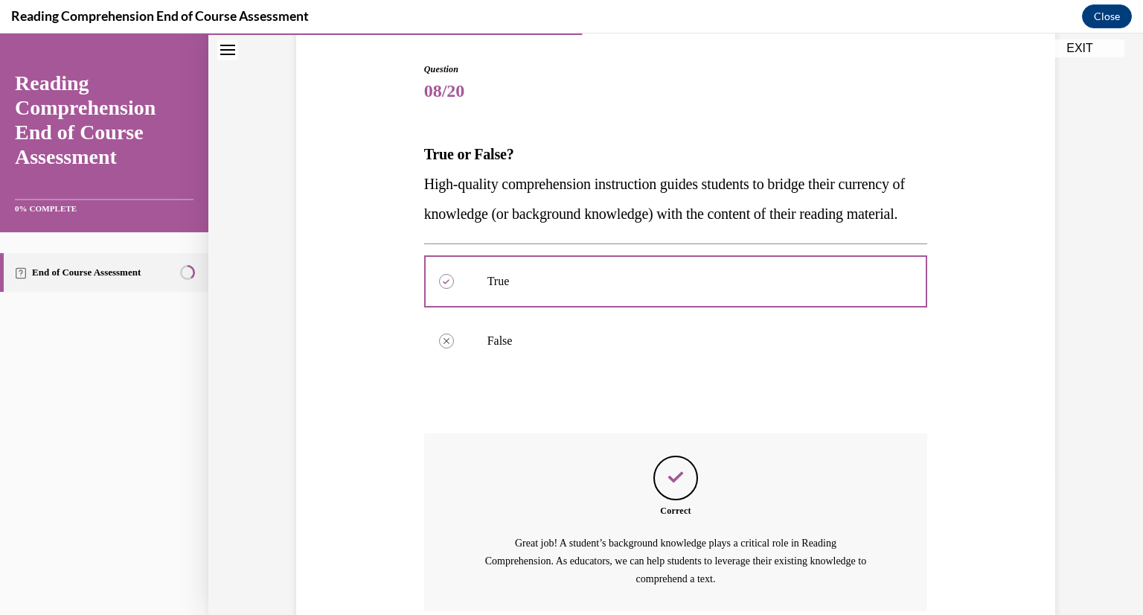
scroll to position [300, 0]
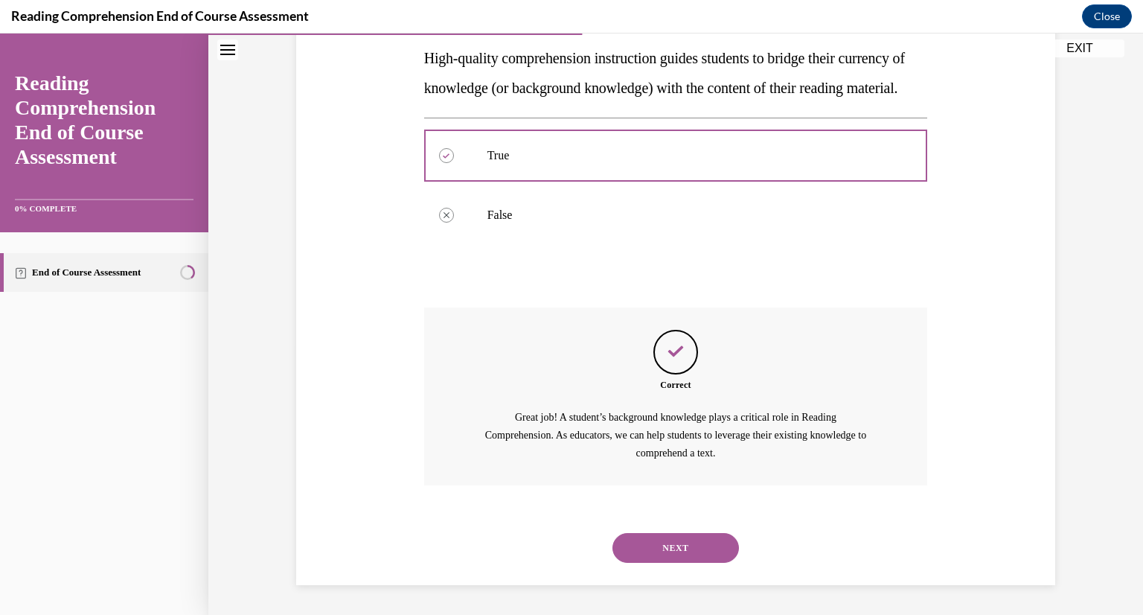
click at [666, 557] on button "NEXT" at bounding box center [675, 548] width 126 height 30
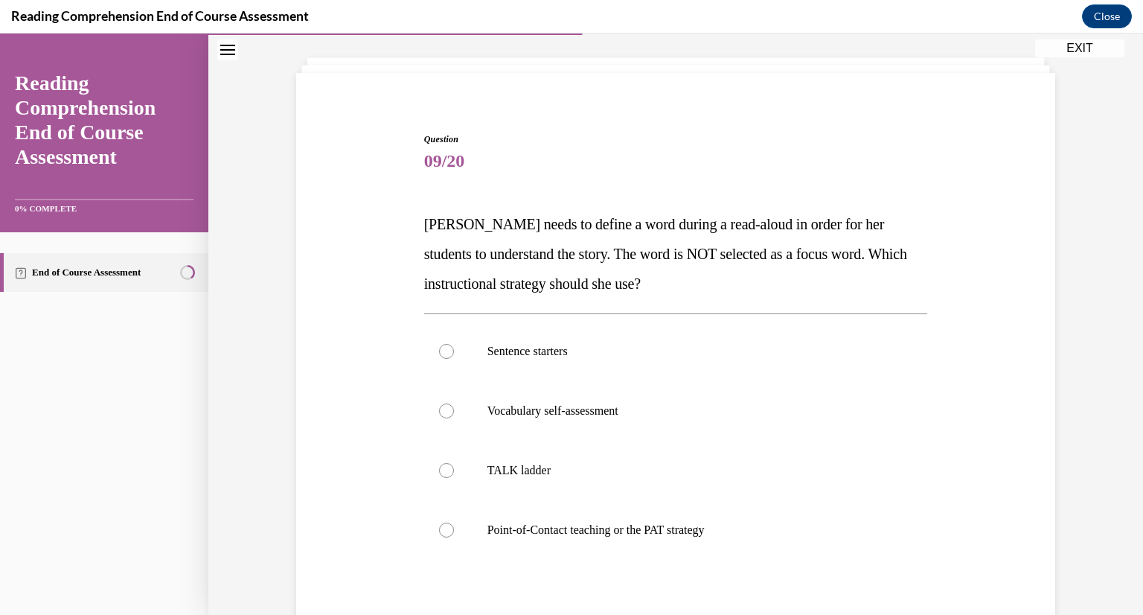
scroll to position [134, 0]
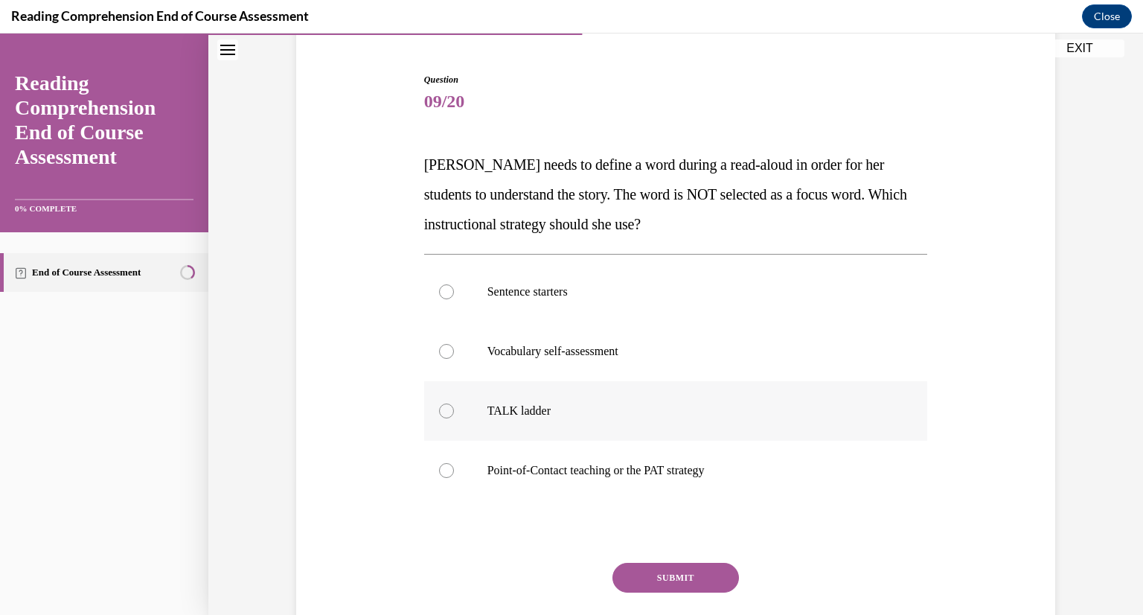
click at [594, 413] on p "TALK ladder" at bounding box center [688, 410] width 403 height 15
click at [454, 413] on input "TALK ladder" at bounding box center [446, 410] width 15 height 15
radio input "true"
click at [462, 484] on label "Point-of-Contact teaching or the PAT strategy" at bounding box center [676, 470] width 504 height 60
click at [454, 478] on input "Point-of-Contact teaching or the PAT strategy" at bounding box center [446, 470] width 15 height 15
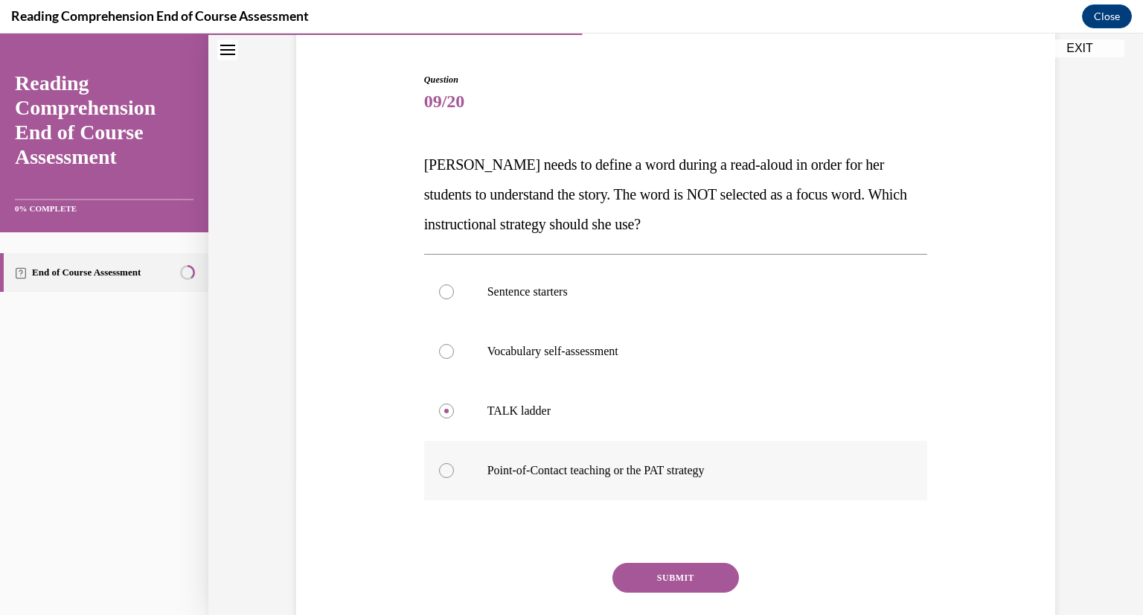
radio input "true"
click at [662, 580] on button "SUBMIT" at bounding box center [675, 578] width 126 height 30
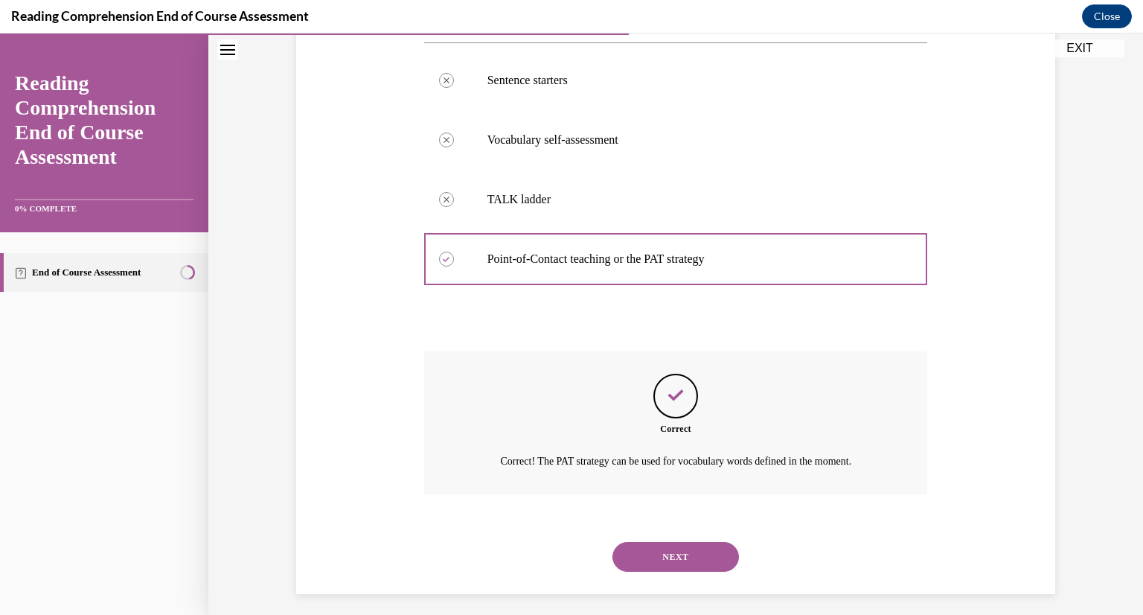
scroll to position [354, 0]
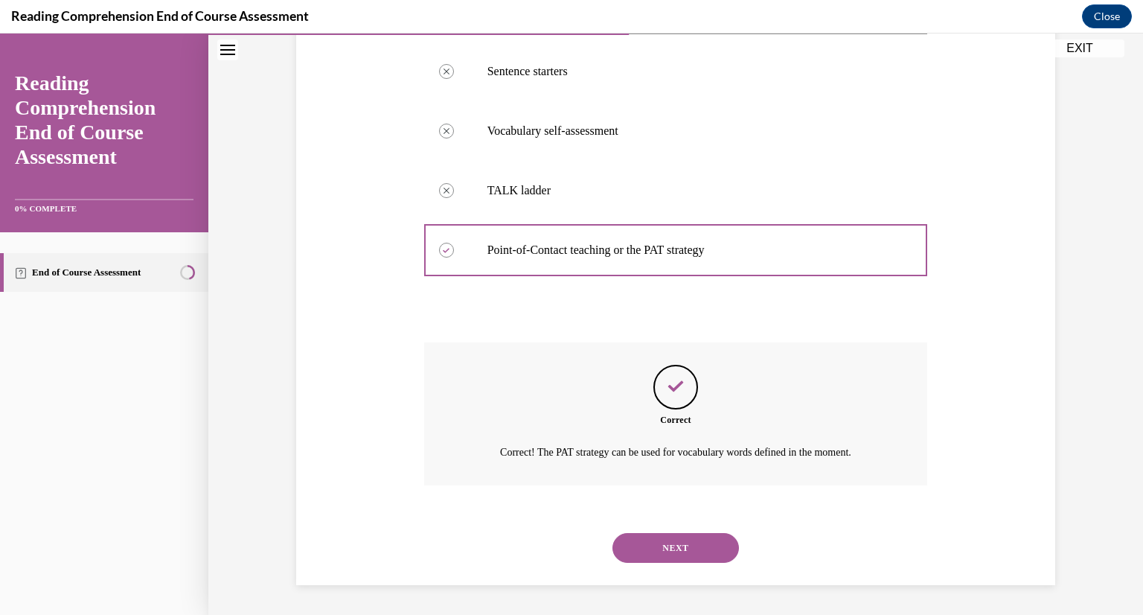
click at [669, 548] on button "NEXT" at bounding box center [675, 548] width 126 height 30
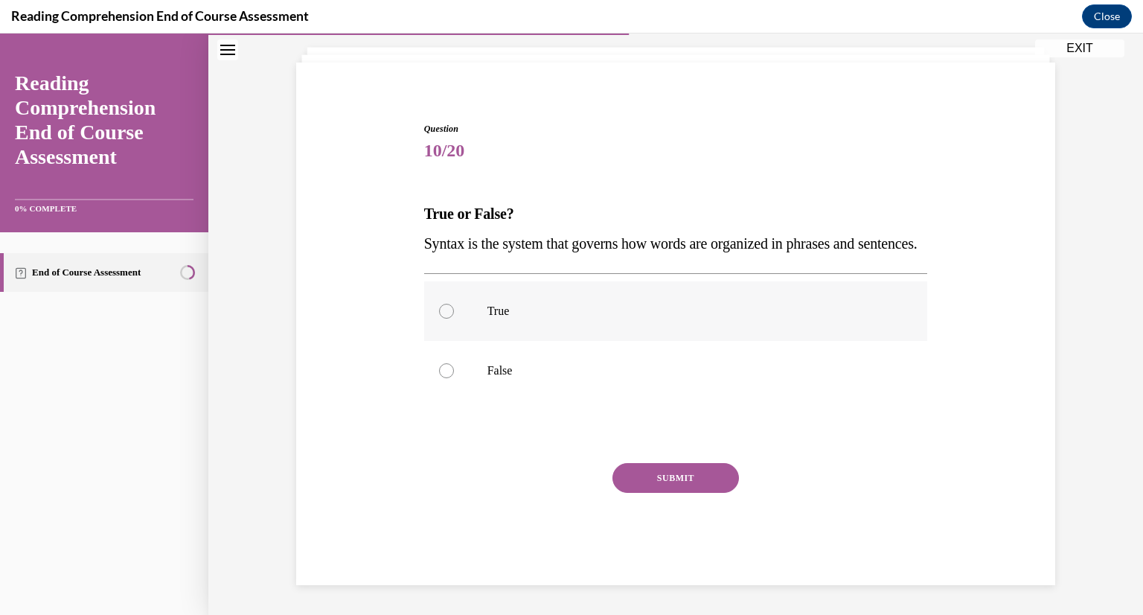
click at [449, 318] on label "True" at bounding box center [676, 311] width 504 height 60
click at [449, 318] on input "True" at bounding box center [446, 311] width 15 height 15
radio input "true"
click at [652, 488] on button "SUBMIT" at bounding box center [675, 478] width 126 height 30
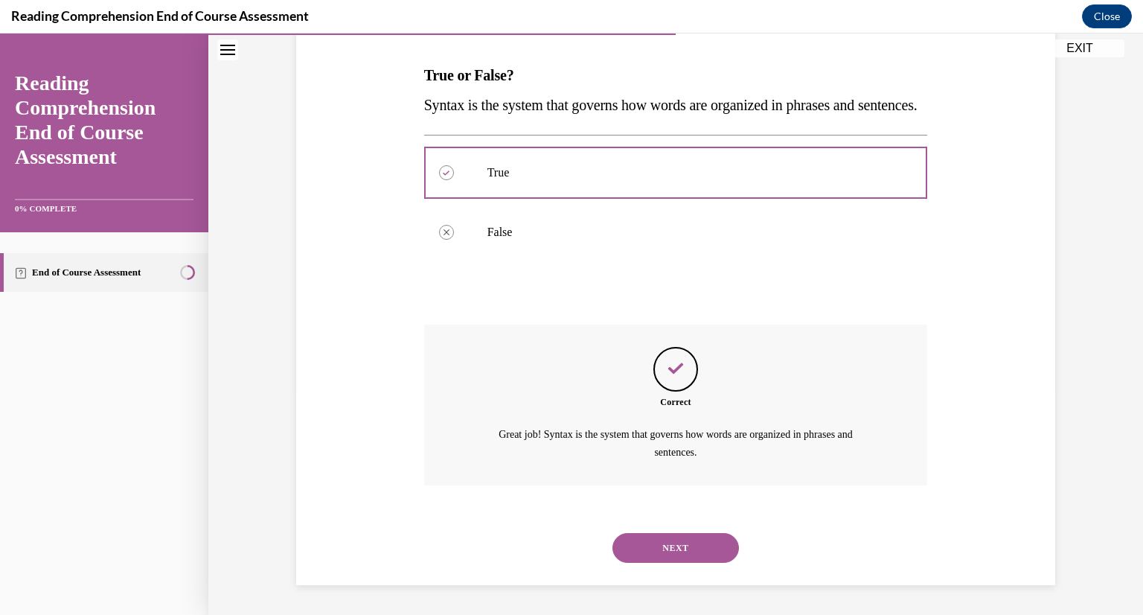
scroll to position [253, 0]
click at [675, 557] on button "NEXT" at bounding box center [675, 548] width 126 height 30
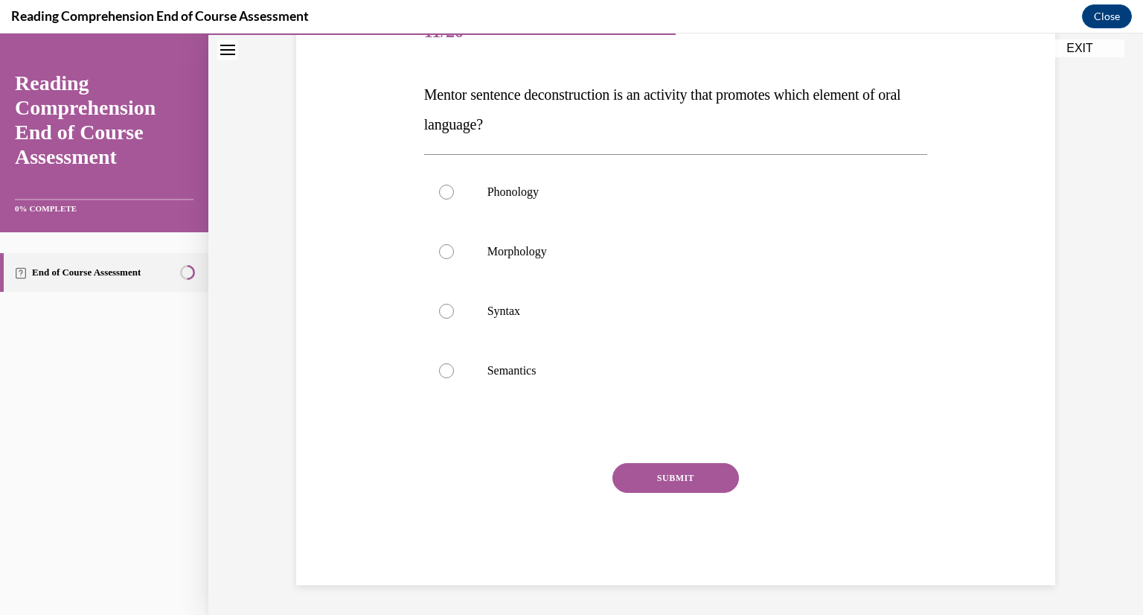
scroll to position [166, 0]
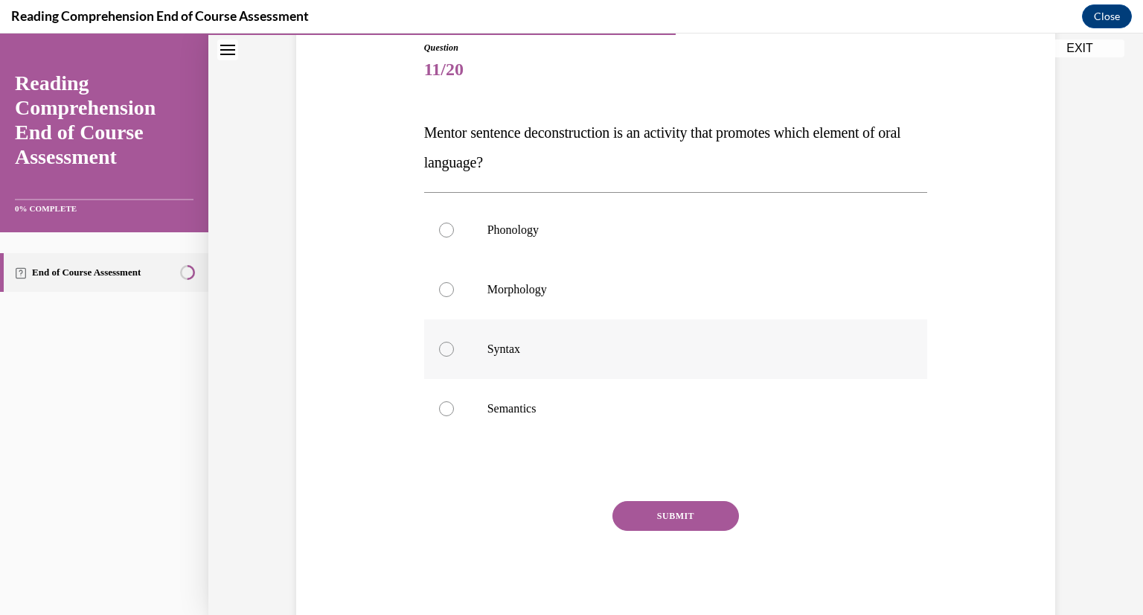
click at [448, 361] on label "Syntax" at bounding box center [676, 349] width 504 height 60
click at [448, 356] on input "Syntax" at bounding box center [446, 349] width 15 height 15
radio input "true"
click at [656, 520] on button "SUBMIT" at bounding box center [675, 516] width 126 height 30
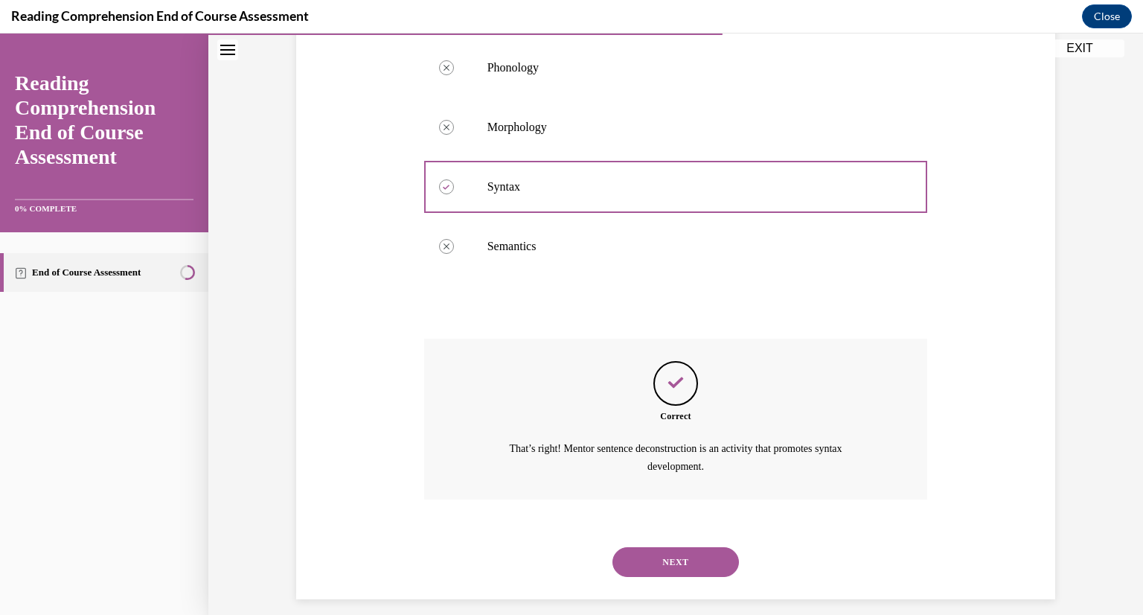
scroll to position [342, 0]
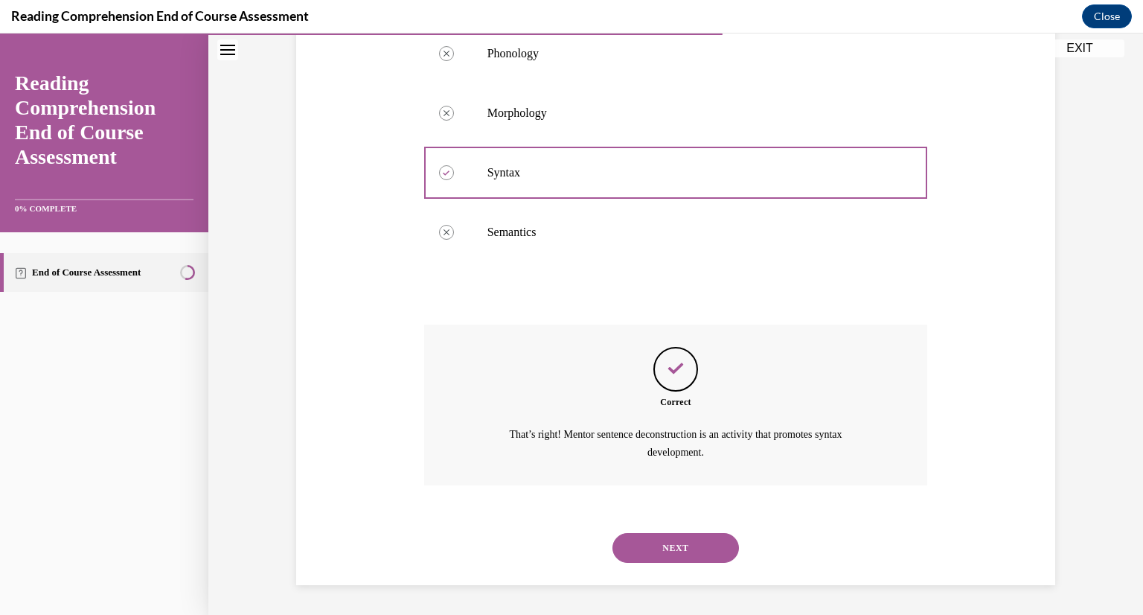
click at [711, 566] on div "NEXT" at bounding box center [676, 548] width 504 height 60
click at [704, 554] on button "NEXT" at bounding box center [675, 548] width 126 height 30
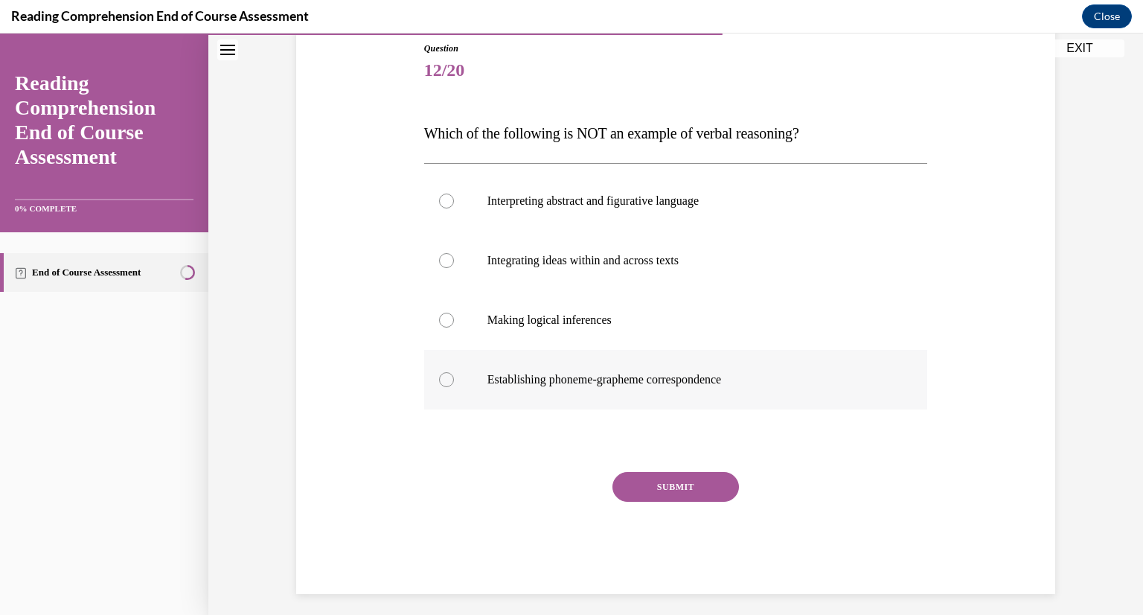
click at [728, 383] on p "Establishing phoneme-grapheme correspondence" at bounding box center [688, 379] width 403 height 15
click at [454, 383] on input "Establishing phoneme-grapheme correspondence" at bounding box center [446, 379] width 15 height 15
radio input "true"
click at [728, 383] on p "Establishing phoneme-grapheme correspondence" at bounding box center [688, 379] width 403 height 15
click at [454, 383] on input "Establishing phoneme-grapheme correspondence" at bounding box center [446, 379] width 15 height 15
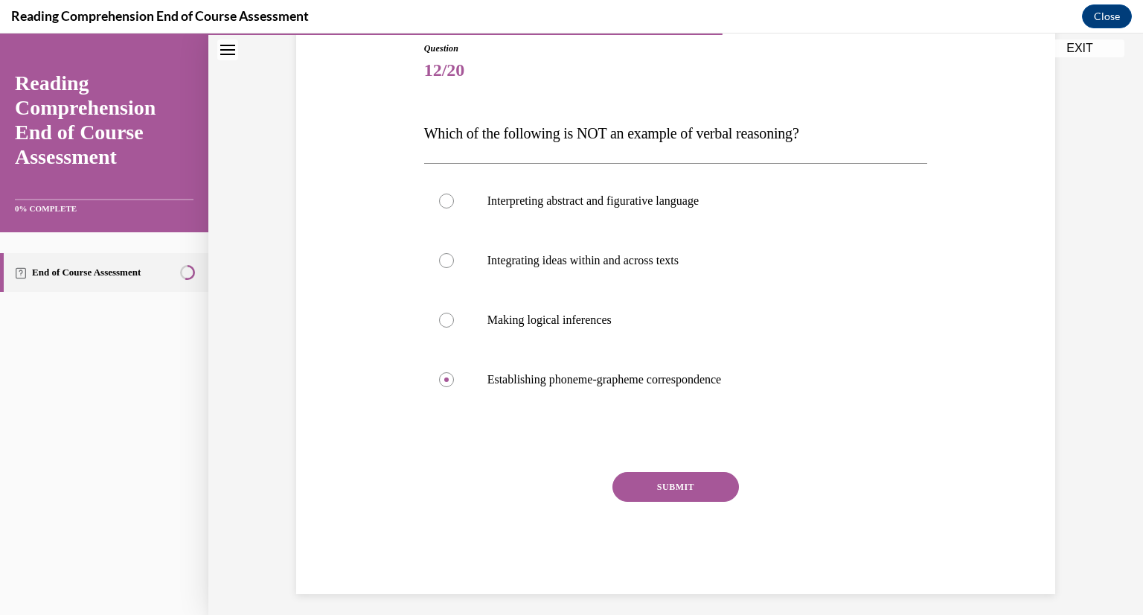
click at [705, 488] on button "SUBMIT" at bounding box center [675, 487] width 126 height 30
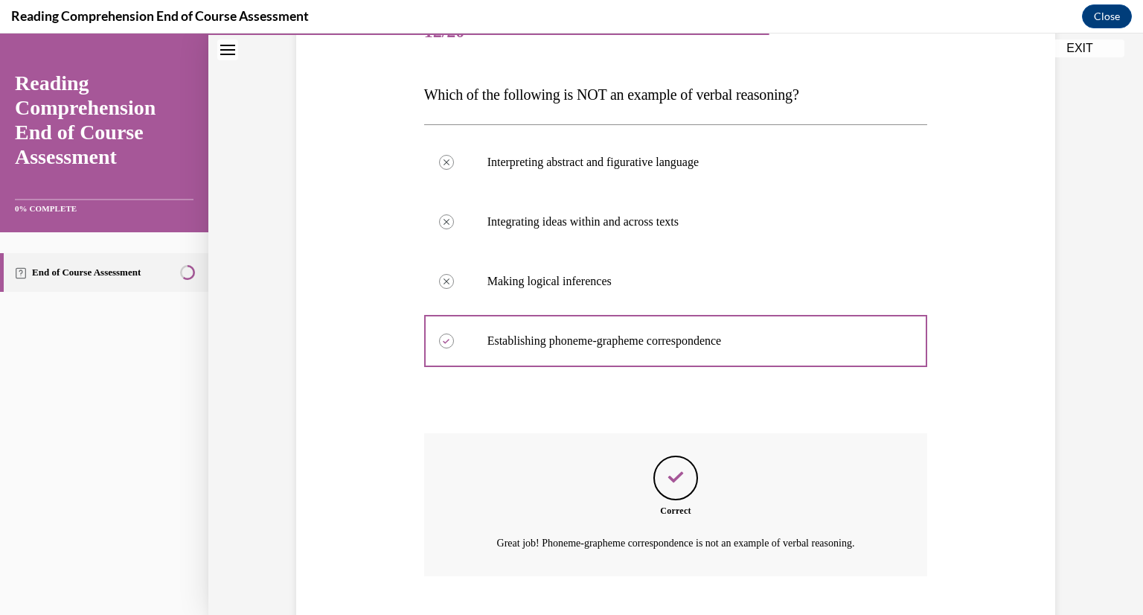
scroll to position [295, 0]
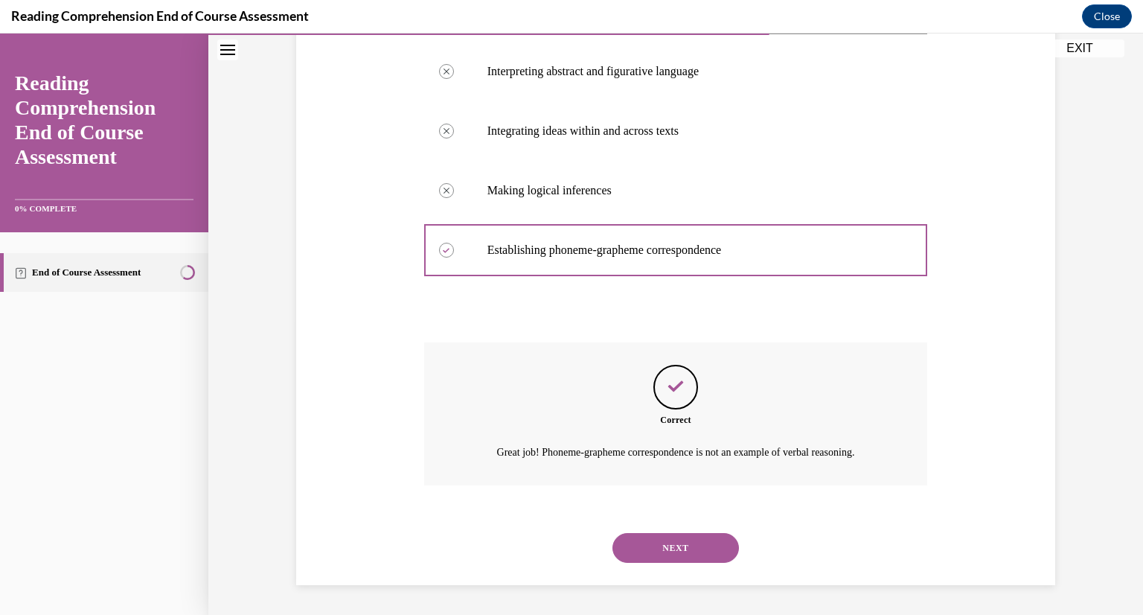
click at [693, 541] on button "NEXT" at bounding box center [675, 548] width 126 height 30
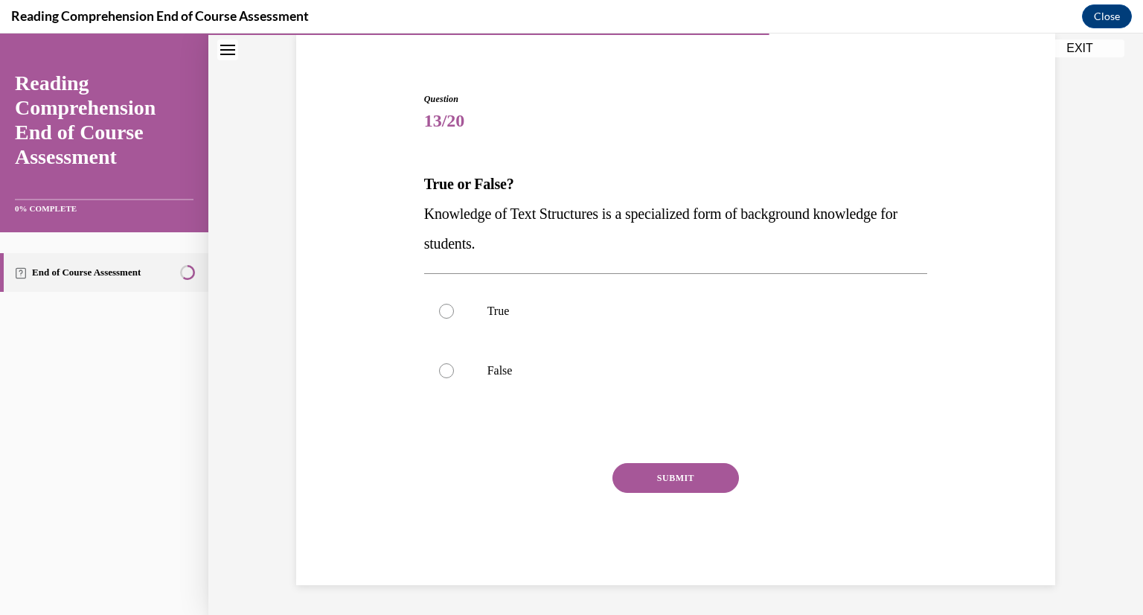
scroll to position [115, 0]
click at [634, 290] on label "True" at bounding box center [676, 311] width 504 height 60
click at [454, 304] on input "True" at bounding box center [446, 311] width 15 height 15
radio input "true"
click at [647, 470] on button "SUBMIT" at bounding box center [675, 478] width 126 height 30
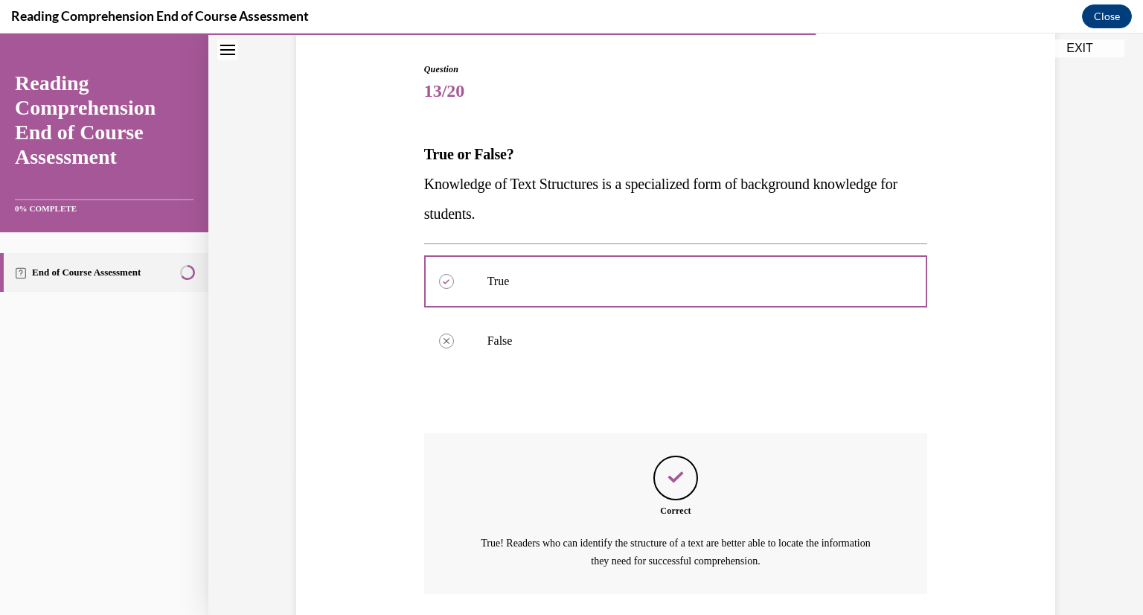
scroll to position [253, 0]
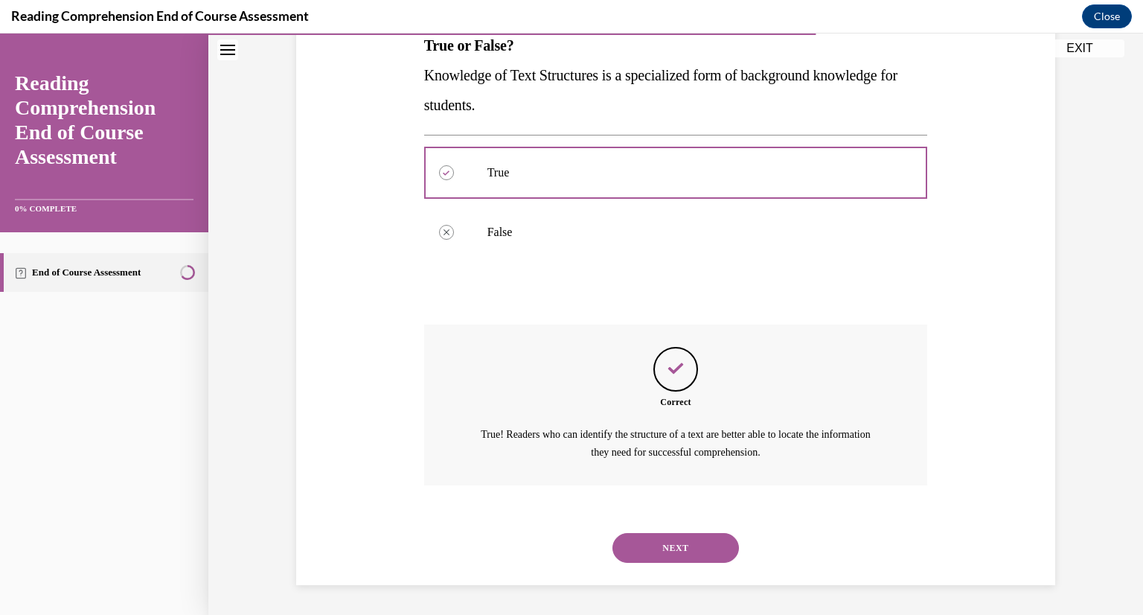
click at [671, 544] on button "NEXT" at bounding box center [675, 548] width 126 height 30
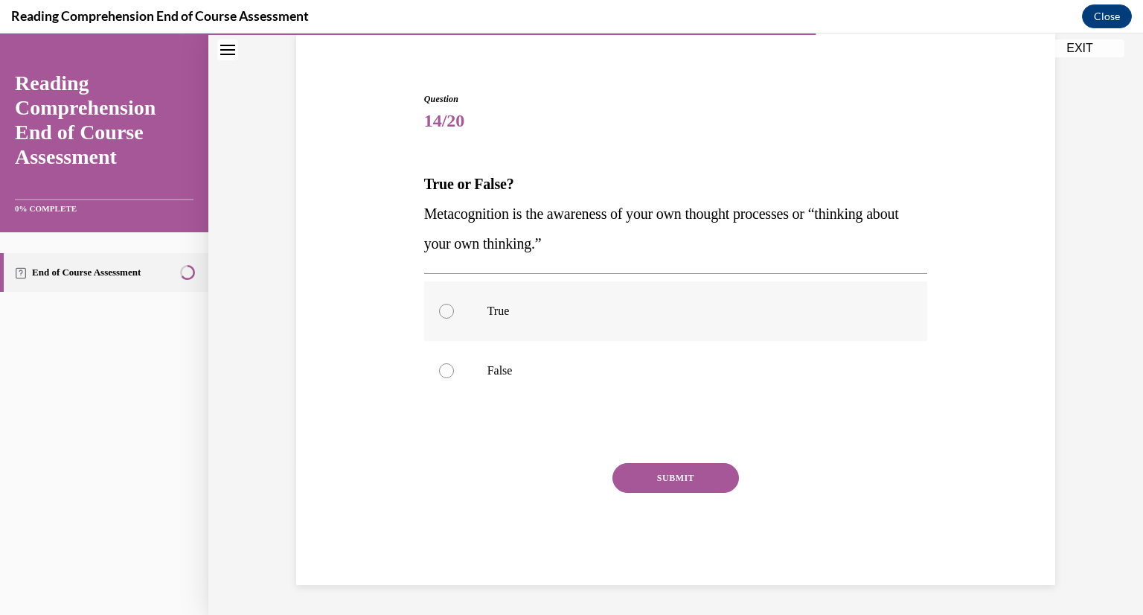
click at [635, 312] on p "True" at bounding box center [688, 311] width 403 height 15
click at [454, 312] on input "True" at bounding box center [446, 311] width 15 height 15
radio input "true"
click at [651, 470] on button "SUBMIT" at bounding box center [675, 478] width 126 height 30
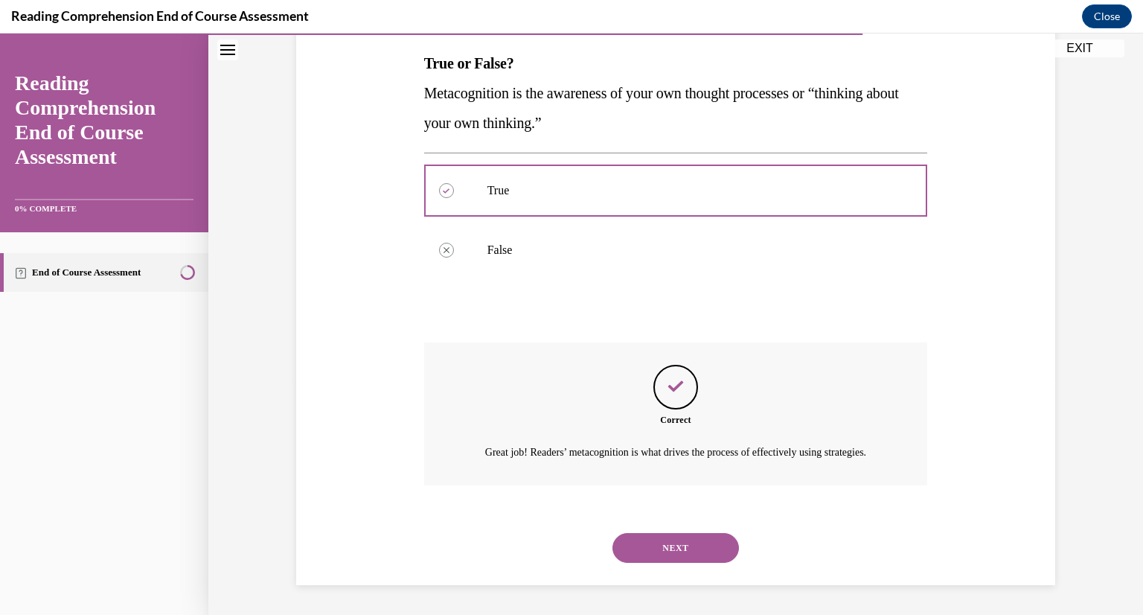
scroll to position [253, 0]
click at [664, 545] on button "NEXT" at bounding box center [675, 548] width 126 height 30
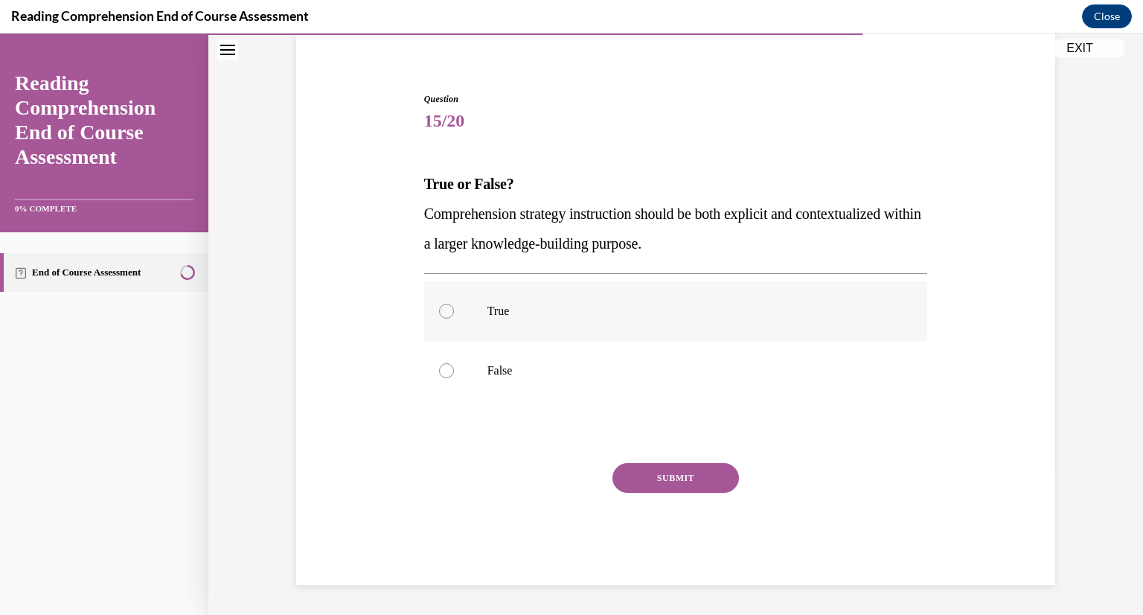
click at [712, 293] on label "True" at bounding box center [676, 311] width 504 height 60
click at [454, 304] on input "True" at bounding box center [446, 311] width 15 height 15
radio input "true"
click at [712, 293] on label "True" at bounding box center [676, 311] width 504 height 60
click at [454, 304] on input "True" at bounding box center [446, 311] width 15 height 15
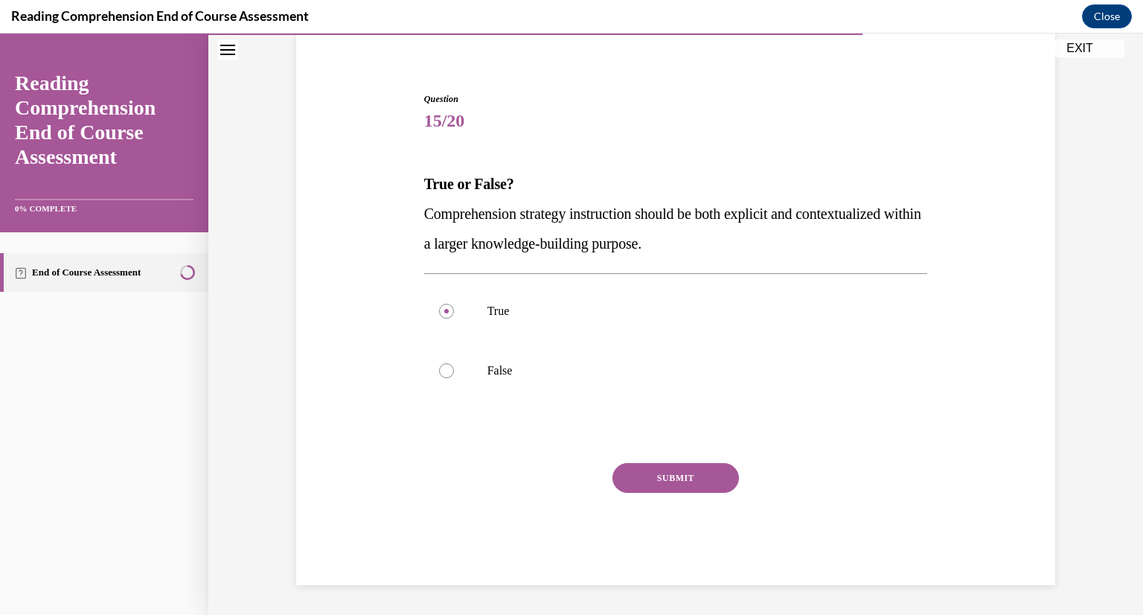
click at [688, 481] on button "SUBMIT" at bounding box center [675, 478] width 126 height 30
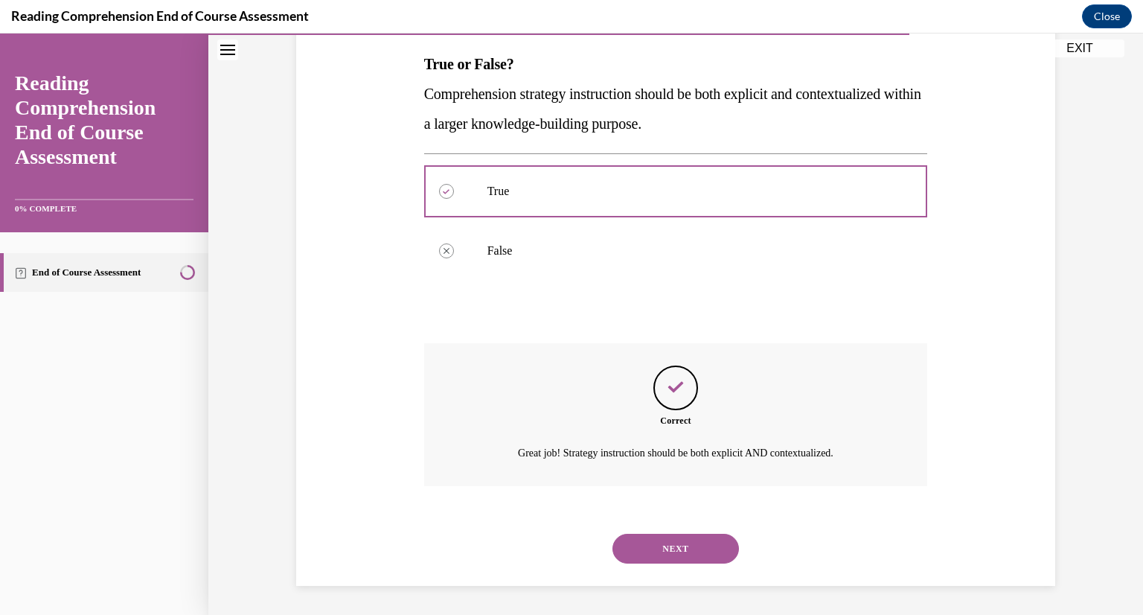
scroll to position [235, 0]
click at [691, 542] on button "NEXT" at bounding box center [675, 548] width 126 height 30
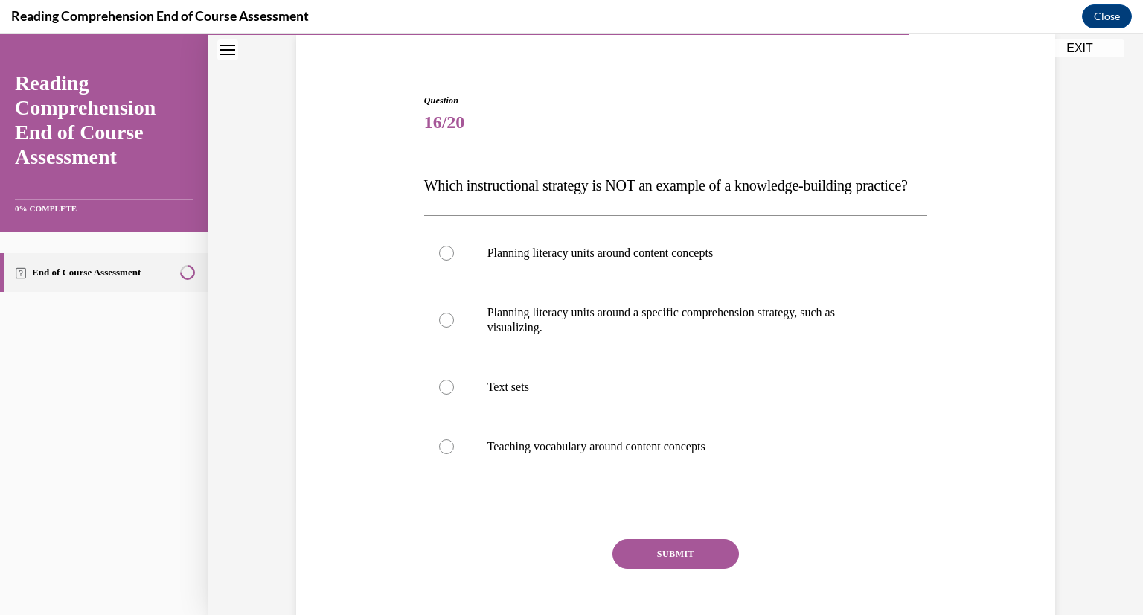
scroll to position [115, 0]
click at [793, 333] on p "Planning literacy units around a specific comprehension strategy, such as visua…" at bounding box center [688, 319] width 403 height 30
click at [454, 326] on input "Planning literacy units around a specific comprehension strategy, such as visua…" at bounding box center [446, 318] width 15 height 15
radio input "true"
click at [693, 567] on button "SUBMIT" at bounding box center [675, 552] width 126 height 30
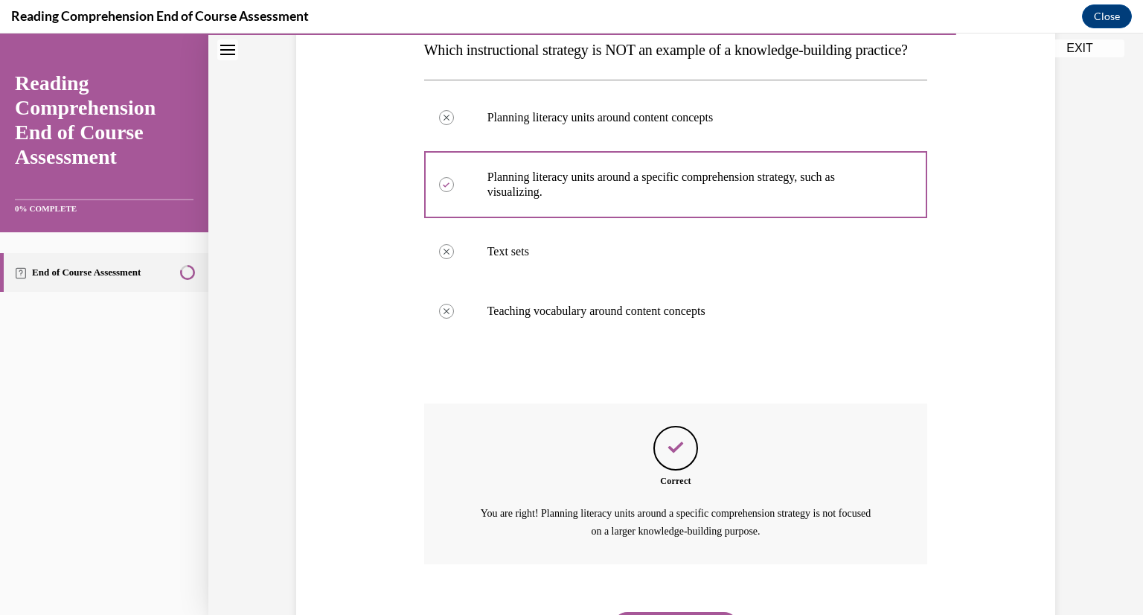
scroll to position [357, 0]
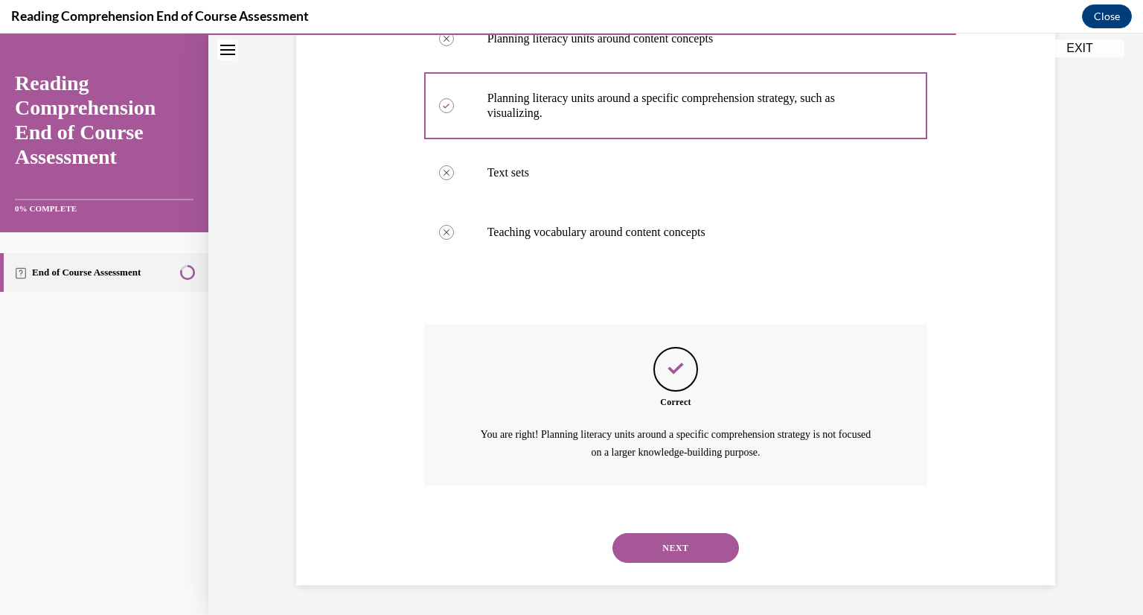
click at [688, 543] on button "NEXT" at bounding box center [675, 548] width 126 height 30
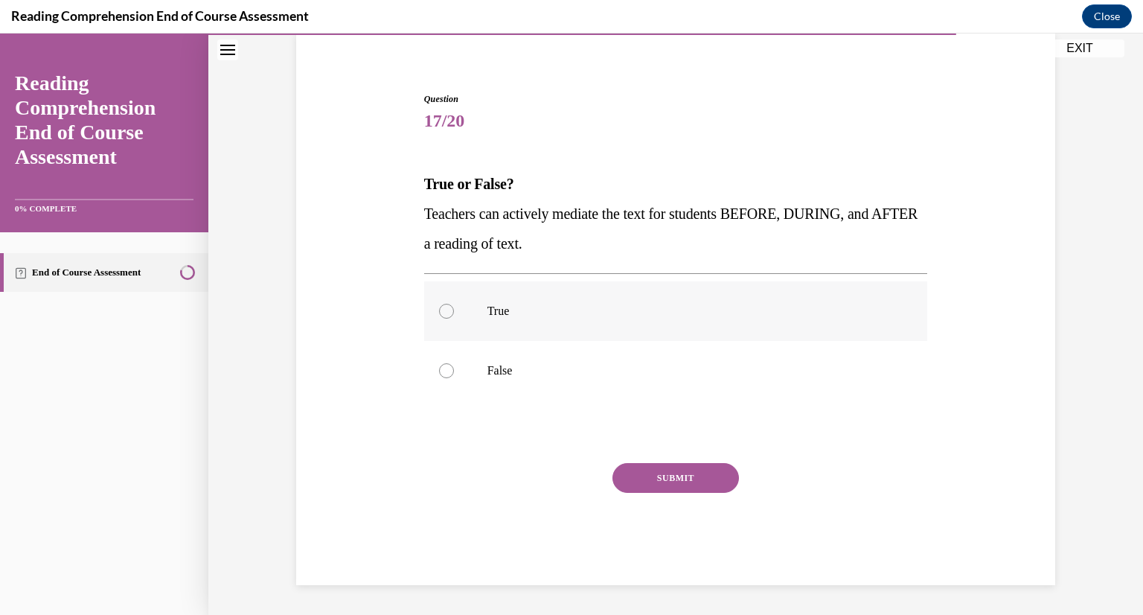
click at [678, 304] on p "True" at bounding box center [688, 311] width 403 height 15
click at [454, 304] on input "True" at bounding box center [446, 311] width 15 height 15
radio input "true"
click at [679, 469] on button "SUBMIT" at bounding box center [675, 478] width 126 height 30
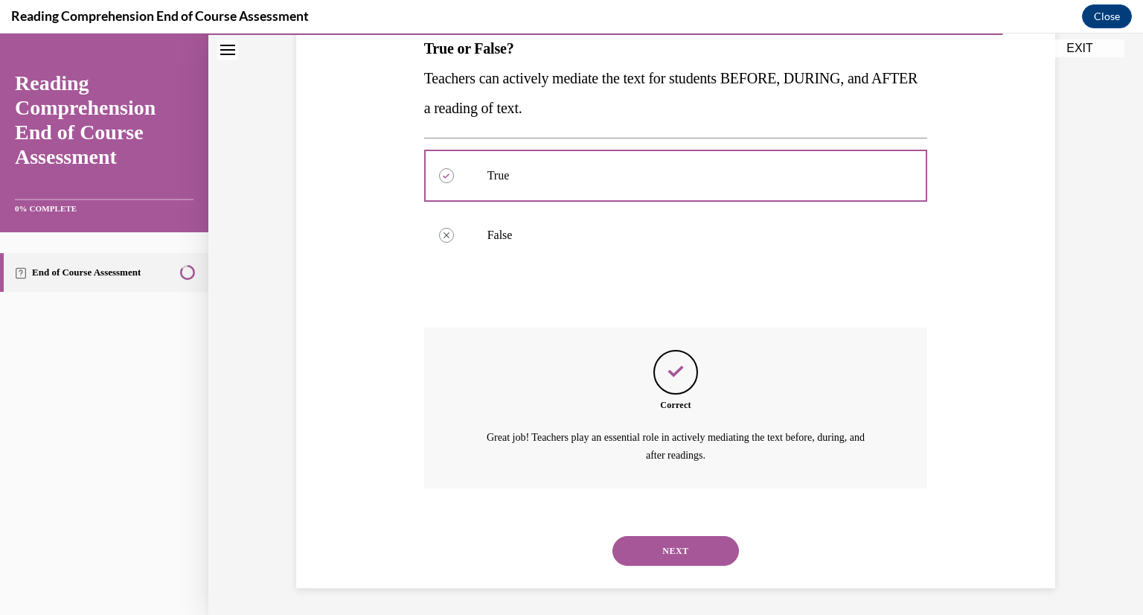
scroll to position [253, 0]
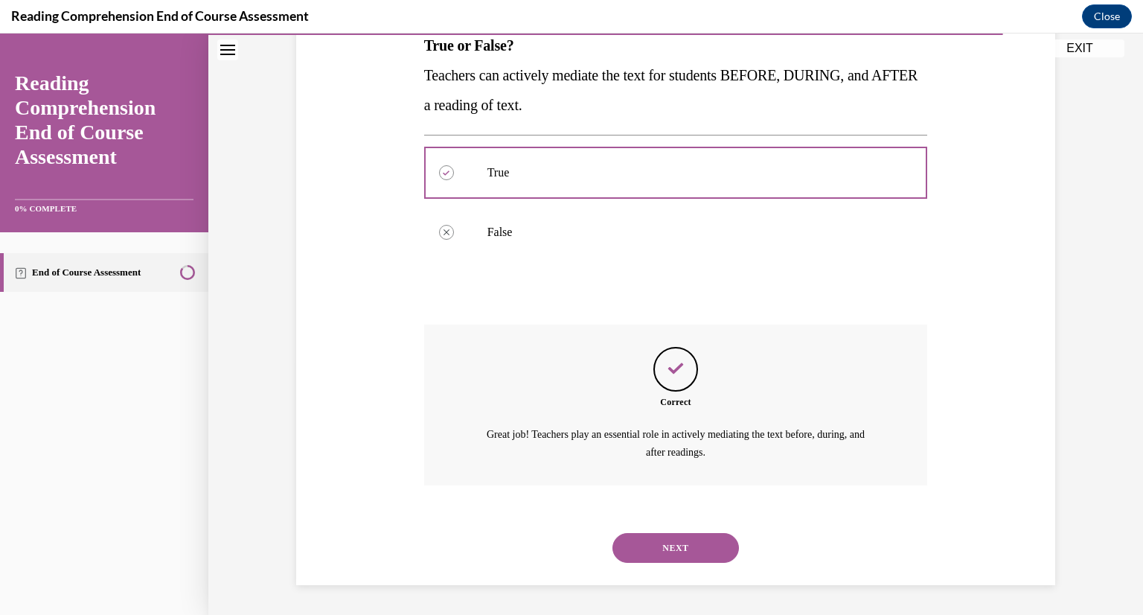
click at [683, 551] on button "NEXT" at bounding box center [675, 548] width 126 height 30
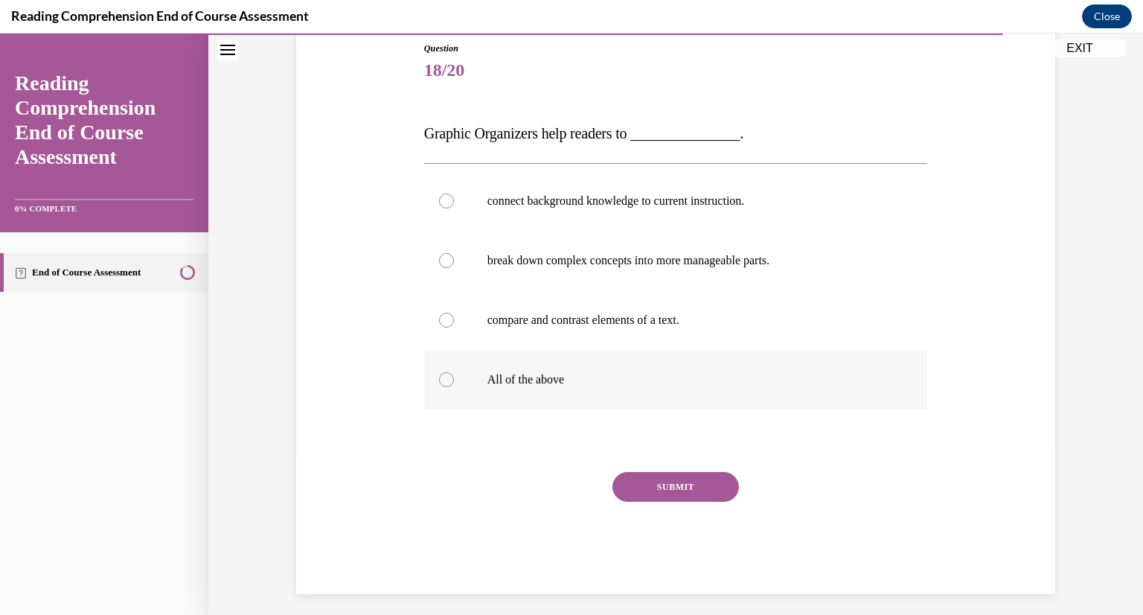
click at [680, 365] on label "All of the above" at bounding box center [676, 380] width 504 height 60
click at [454, 372] on input "All of the above" at bounding box center [446, 379] width 15 height 15
radio input "true"
click at [691, 478] on button "SUBMIT" at bounding box center [675, 487] width 126 height 30
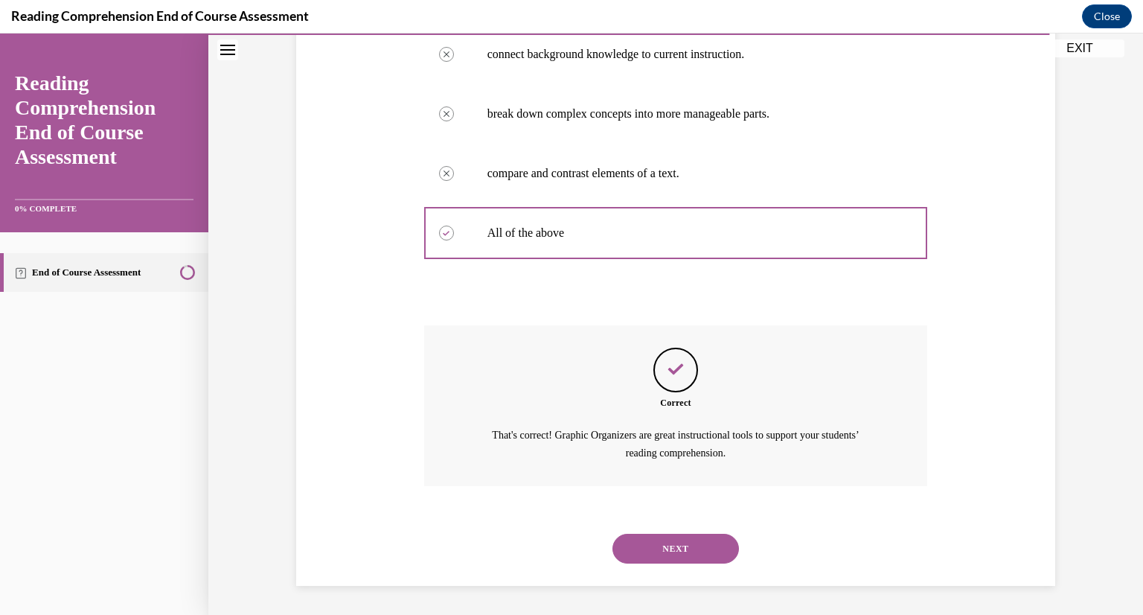
scroll to position [313, 0]
click at [696, 539] on button "NEXT" at bounding box center [675, 548] width 126 height 30
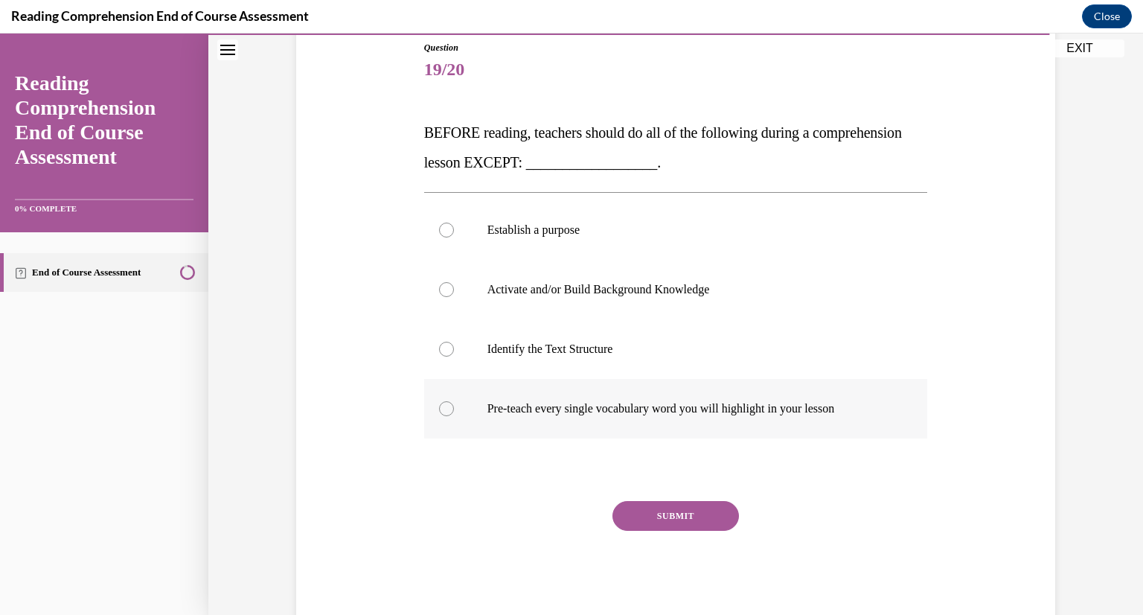
click at [656, 414] on p "Pre-teach every single vocabulary word you will highlight in your lesson" at bounding box center [688, 408] width 403 height 15
click at [454, 414] on input "Pre-teach every single vocabulary word you will highlight in your lesson" at bounding box center [446, 408] width 15 height 15
radio input "true"
click at [670, 516] on button "SUBMIT" at bounding box center [675, 516] width 126 height 30
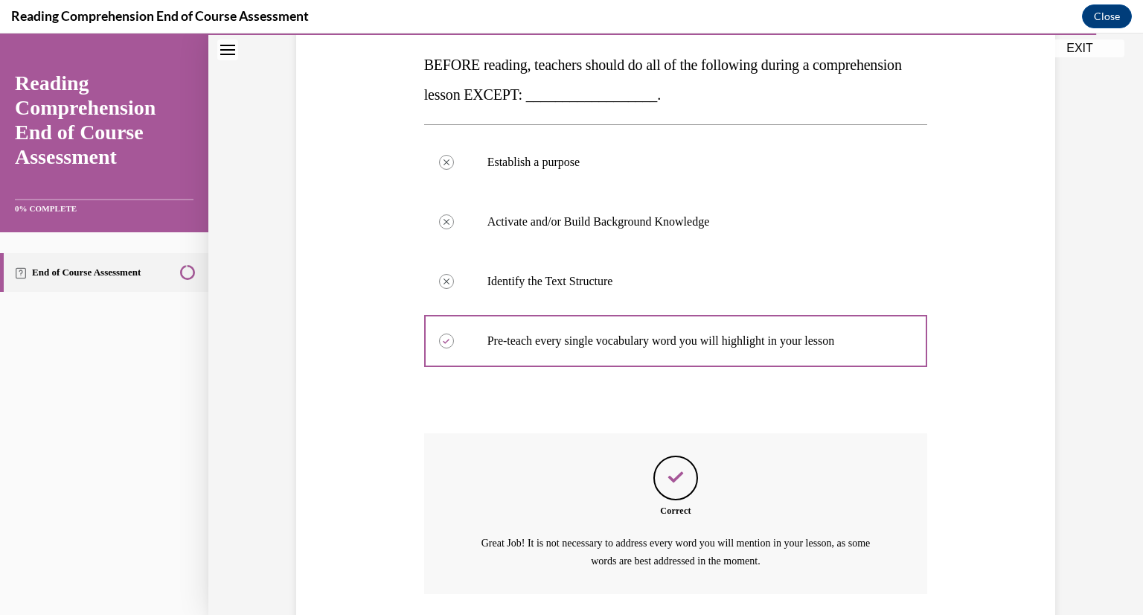
scroll to position [342, 0]
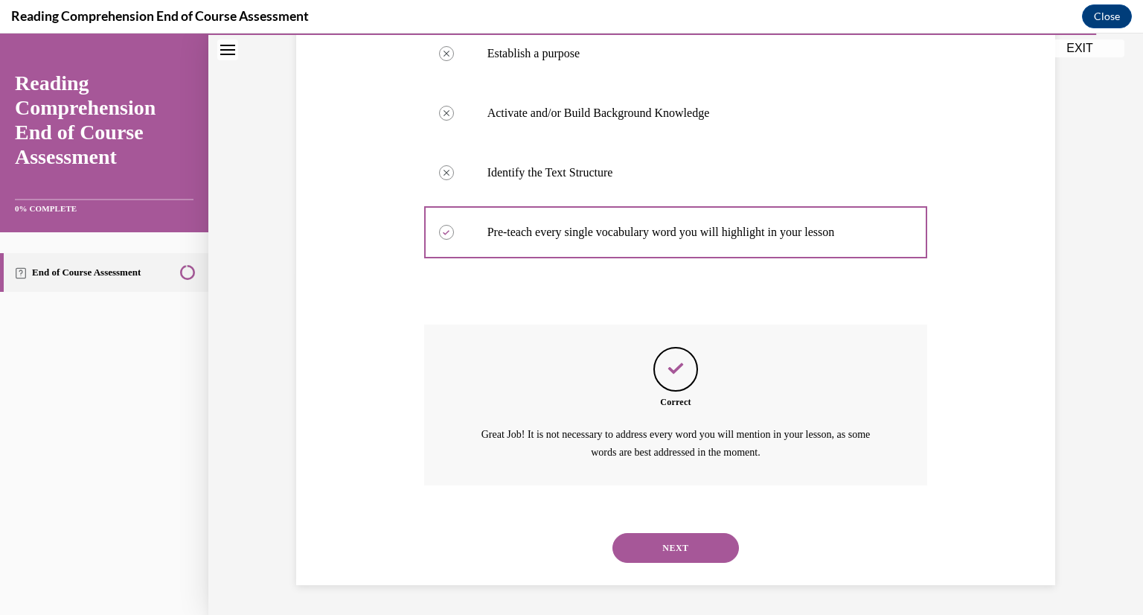
click at [662, 542] on button "NEXT" at bounding box center [675, 548] width 126 height 30
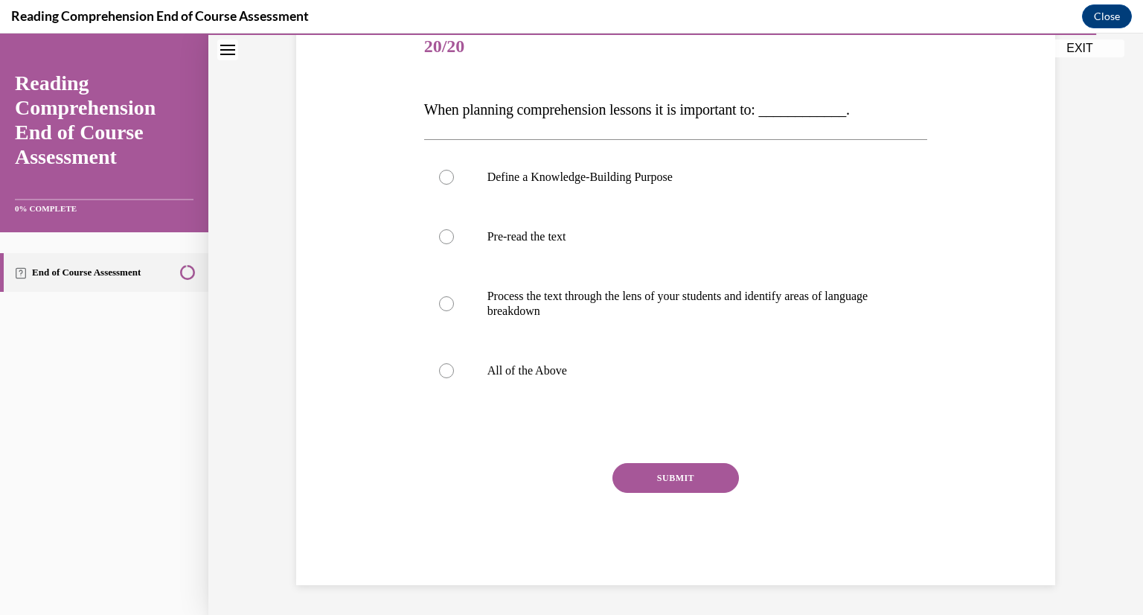
scroll to position [166, 0]
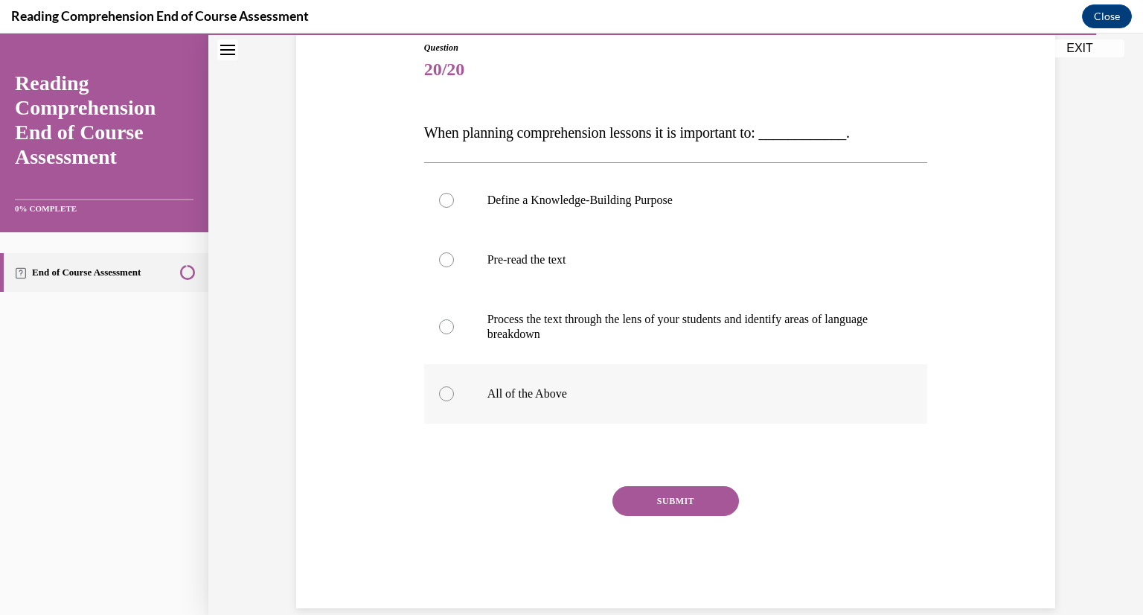
click at [556, 409] on label "All of the Above" at bounding box center [676, 394] width 504 height 60
click at [454, 401] on input "All of the Above" at bounding box center [446, 393] width 15 height 15
radio input "true"
click at [644, 493] on button "SUBMIT" at bounding box center [675, 501] width 126 height 30
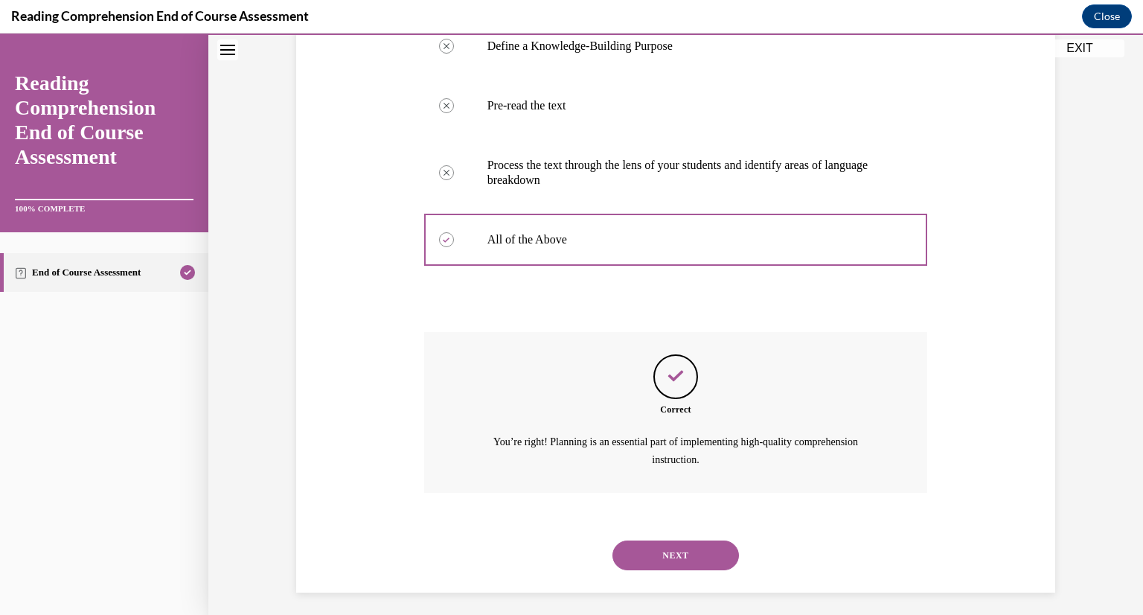
scroll to position [327, 0]
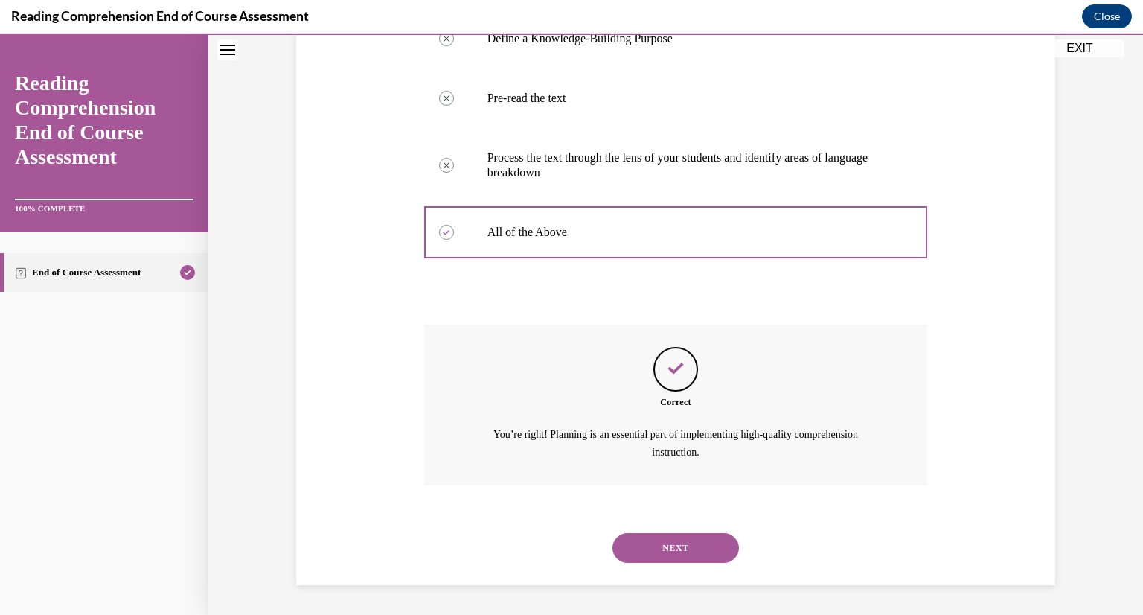
click at [676, 551] on button "NEXT" at bounding box center [675, 548] width 126 height 30
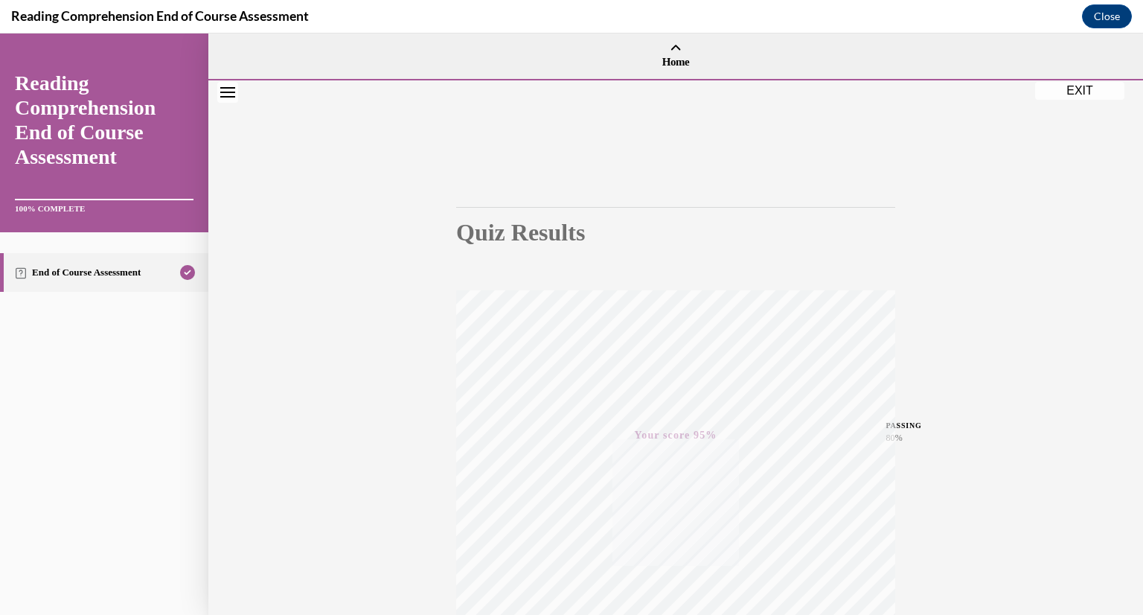
scroll to position [3, 0]
click at [1088, 86] on button "EXIT" at bounding box center [1079, 91] width 89 height 18
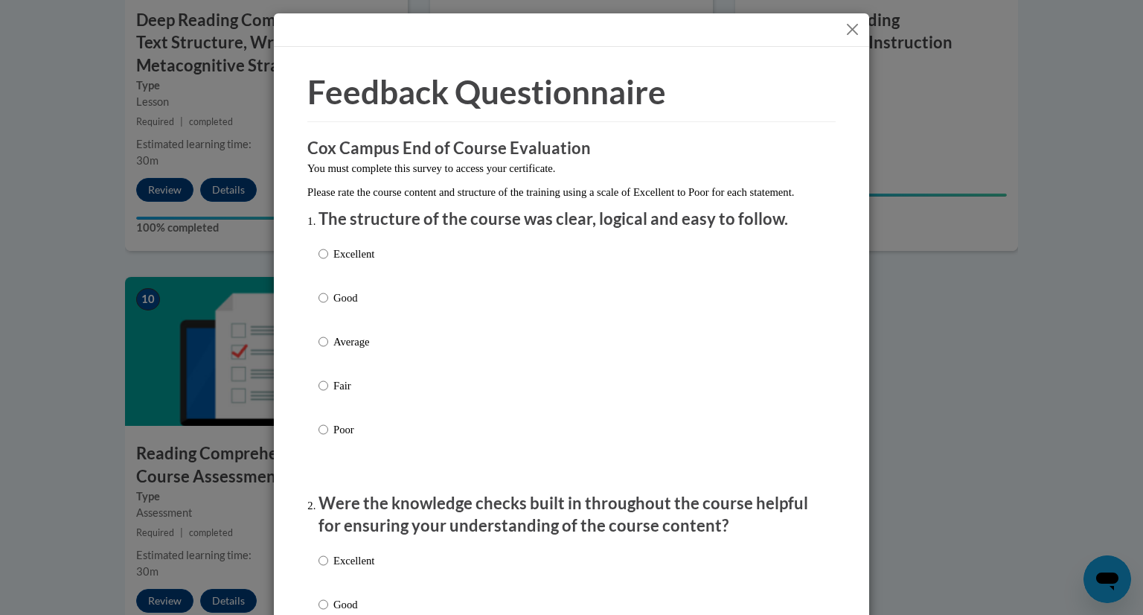
click at [861, 28] on button "Close" at bounding box center [852, 29] width 19 height 19
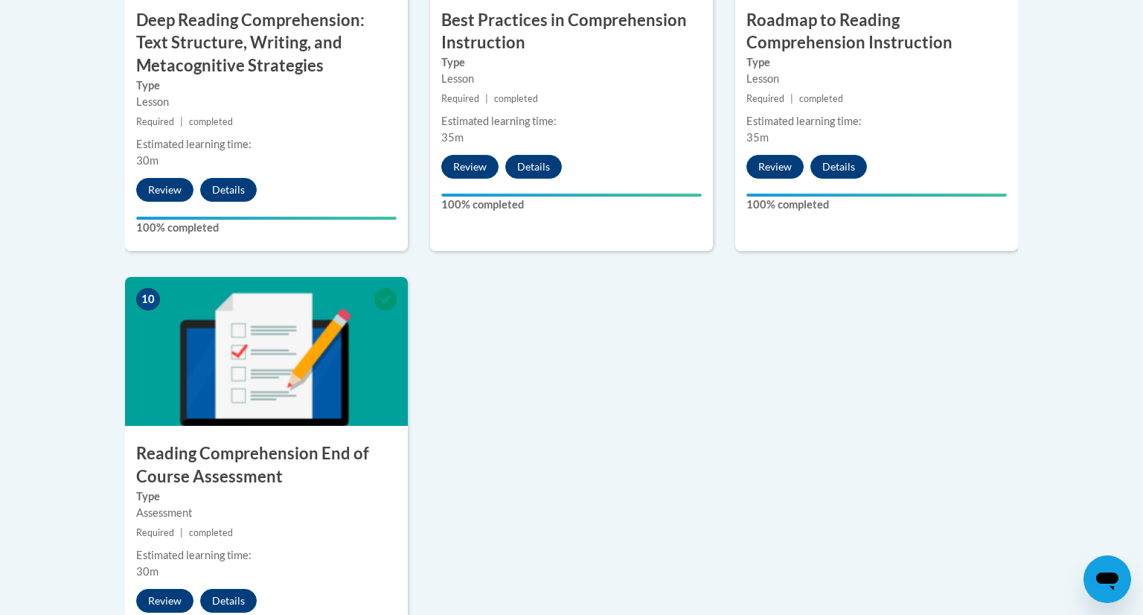
scroll to position [1927, 0]
